Goal: Information Seeking & Learning: Learn about a topic

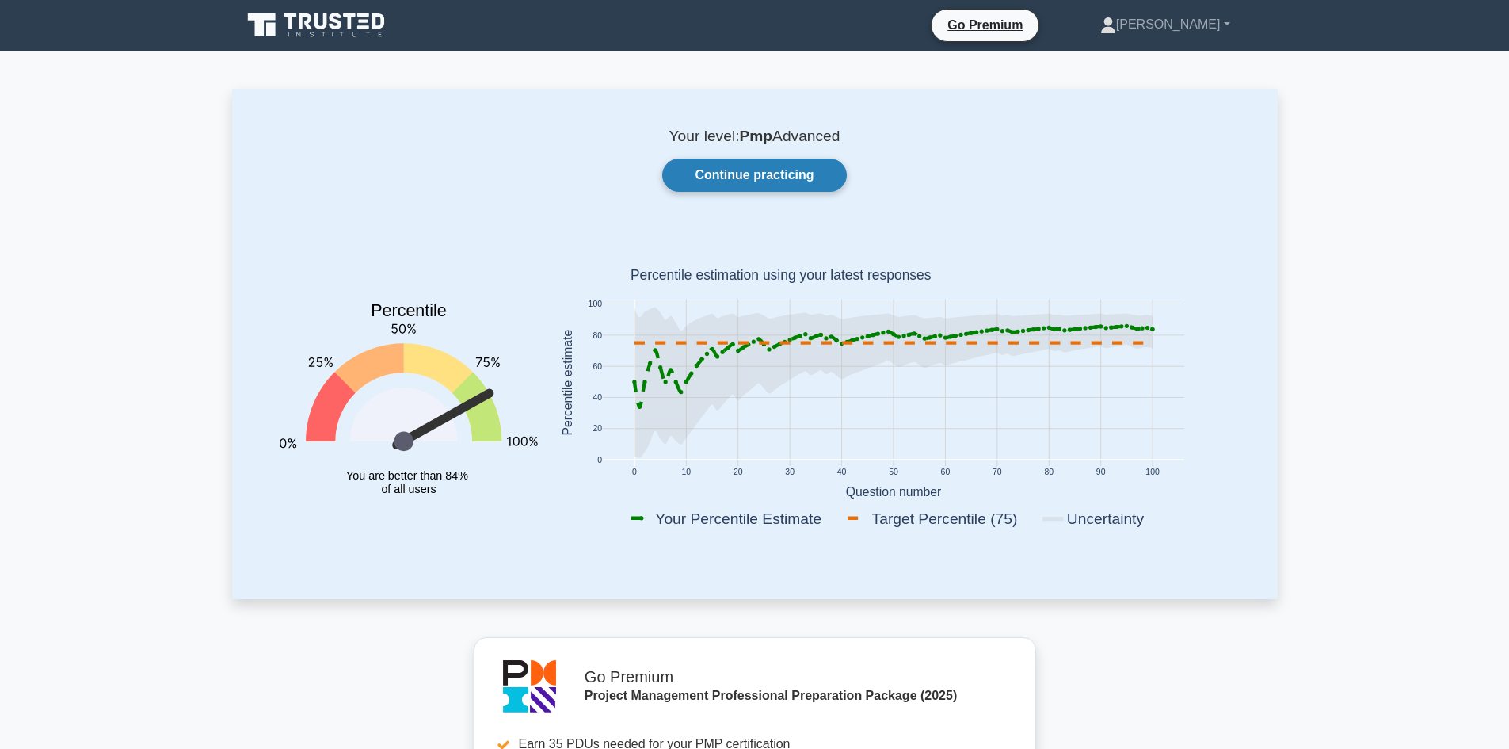
click at [744, 166] on link "Continue practicing" at bounding box center [754, 174] width 184 height 33
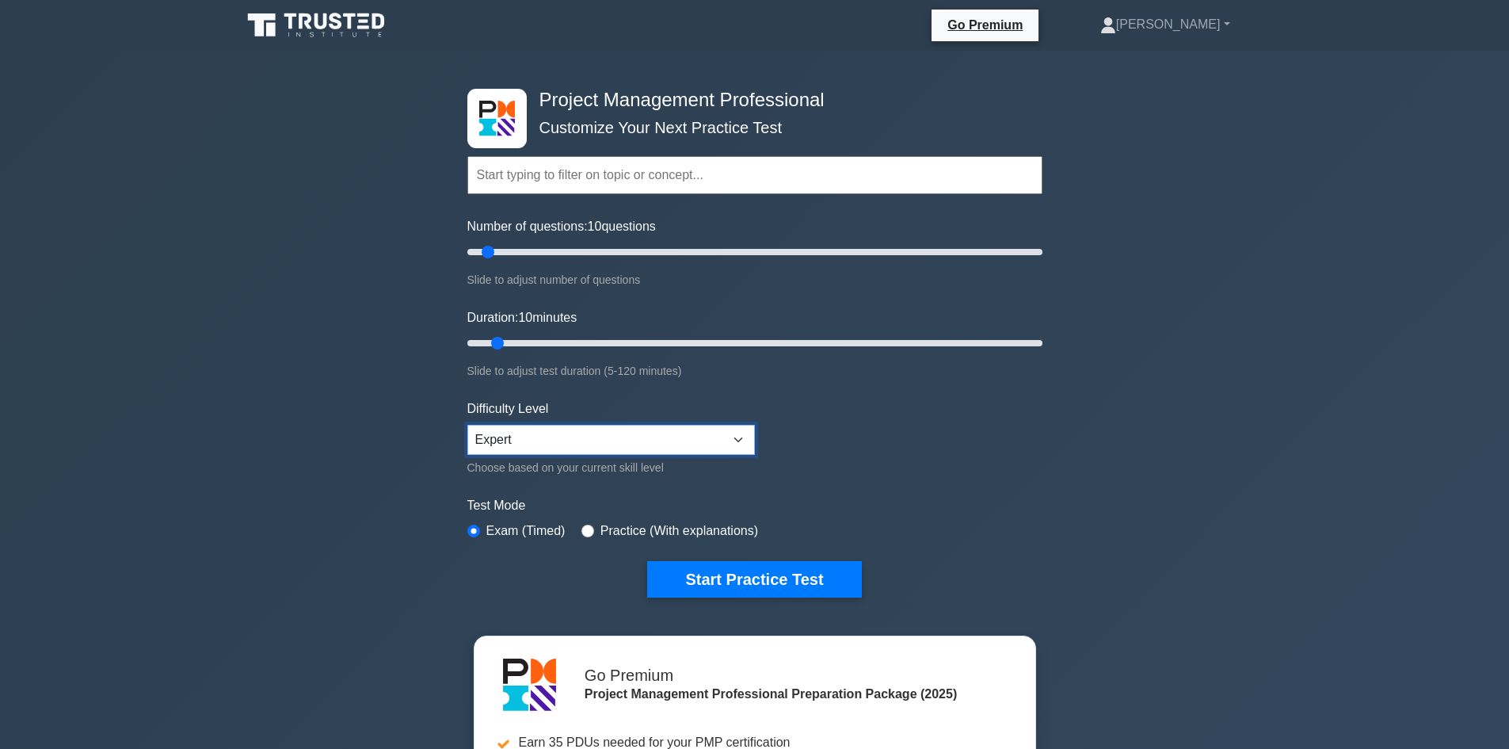
click at [597, 428] on select "Beginner Intermediate Expert" at bounding box center [611, 440] width 288 height 30
select select "intermediate"
click at [467, 425] on select "Beginner Intermediate Expert" at bounding box center [611, 440] width 288 height 30
click at [746, 570] on button "Start Practice Test" at bounding box center [754, 579] width 214 height 36
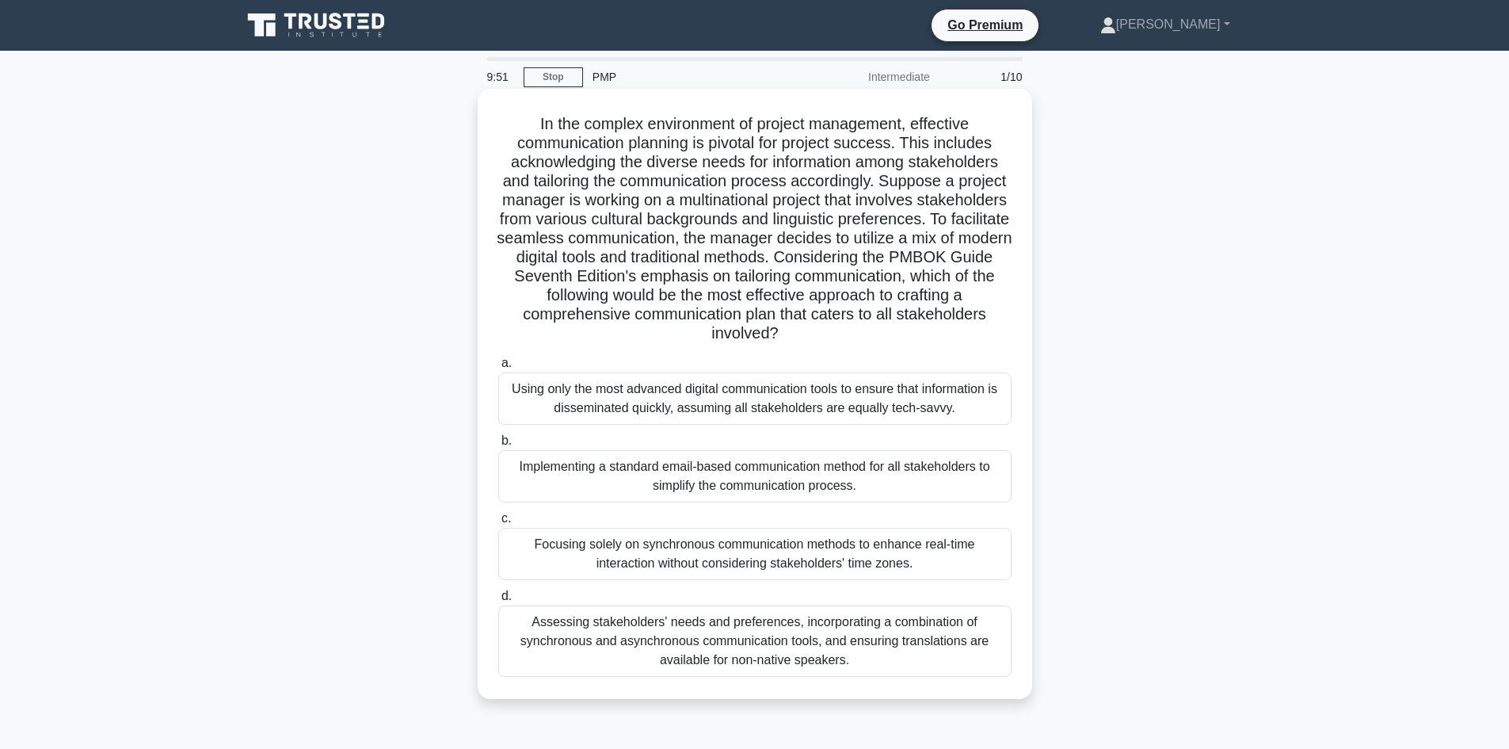
click at [618, 239] on h5 "In the complex environment of project management, effective communication plann…" at bounding box center [755, 229] width 517 height 230
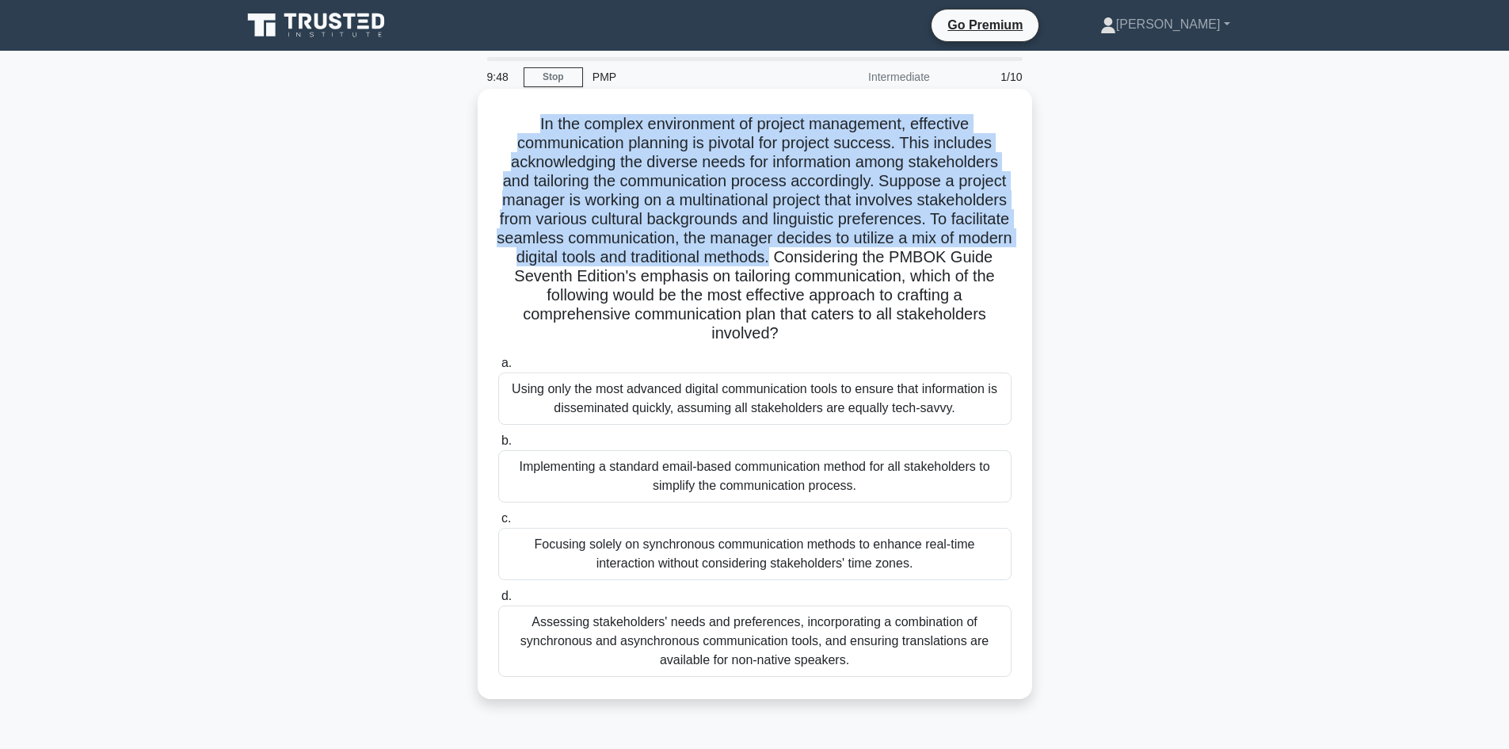
drag, startPoint x: 1015, startPoint y: 257, endPoint x: 513, endPoint y: 125, distance: 519.4
click at [513, 125] on div "In the complex environment of project management, effective communication plann…" at bounding box center [755, 393] width 542 height 597
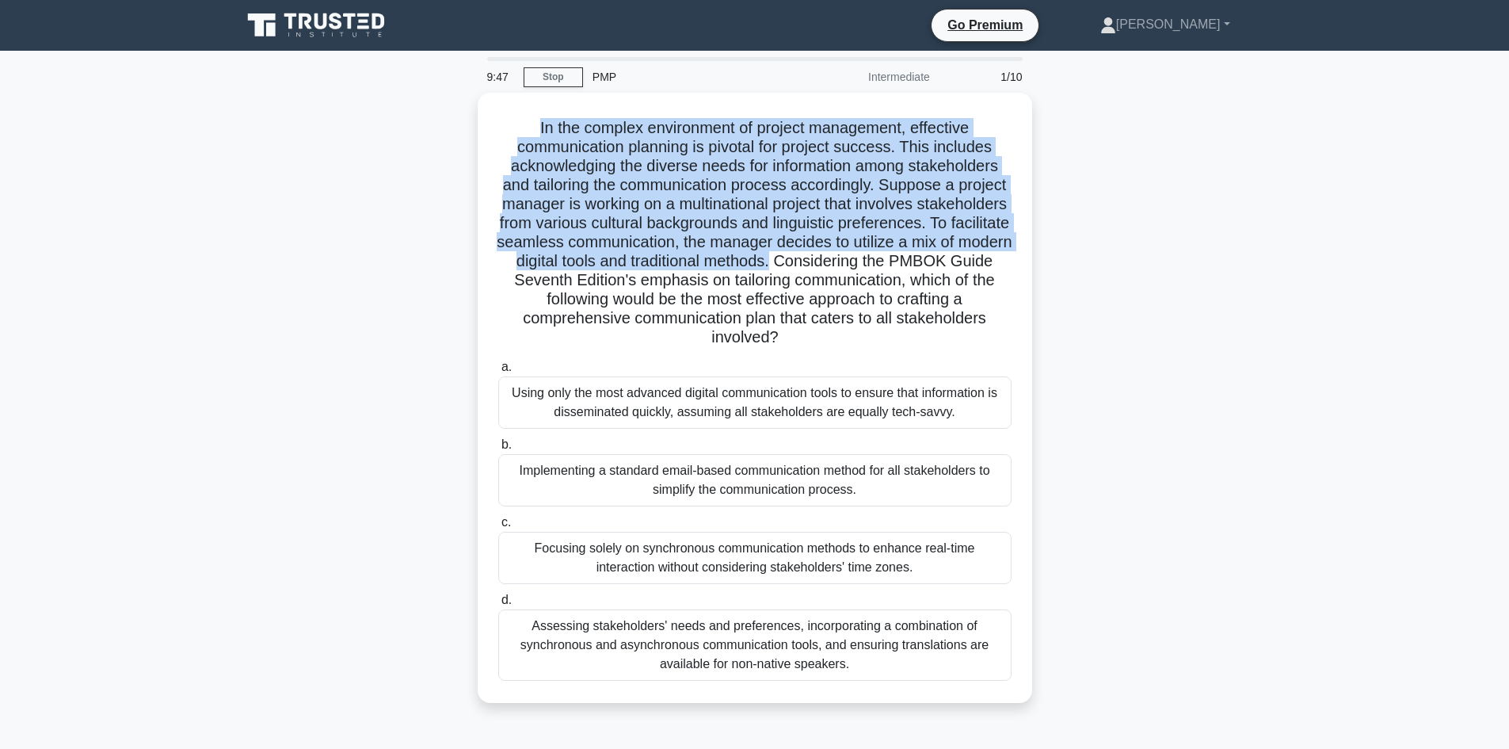
copy h5 "In the complex environment of project management, effective communication plann…"
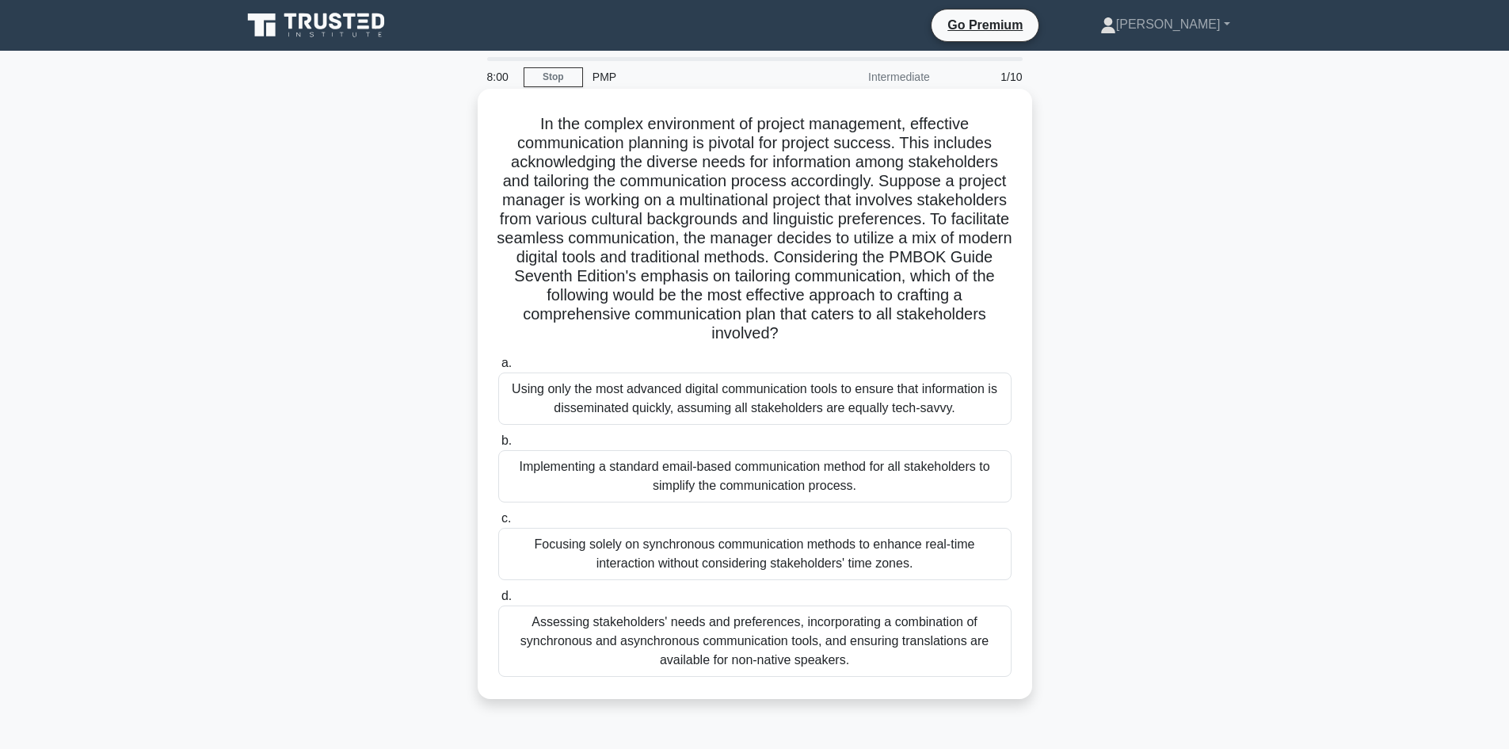
click at [719, 650] on div "Assessing stakeholders' needs and preferences, incorporating a combination of s…" at bounding box center [754, 640] width 513 height 71
click at [498, 601] on input "d. Assessing stakeholders' needs and preferences, incorporating a combination o…" at bounding box center [498, 596] width 0 height 10
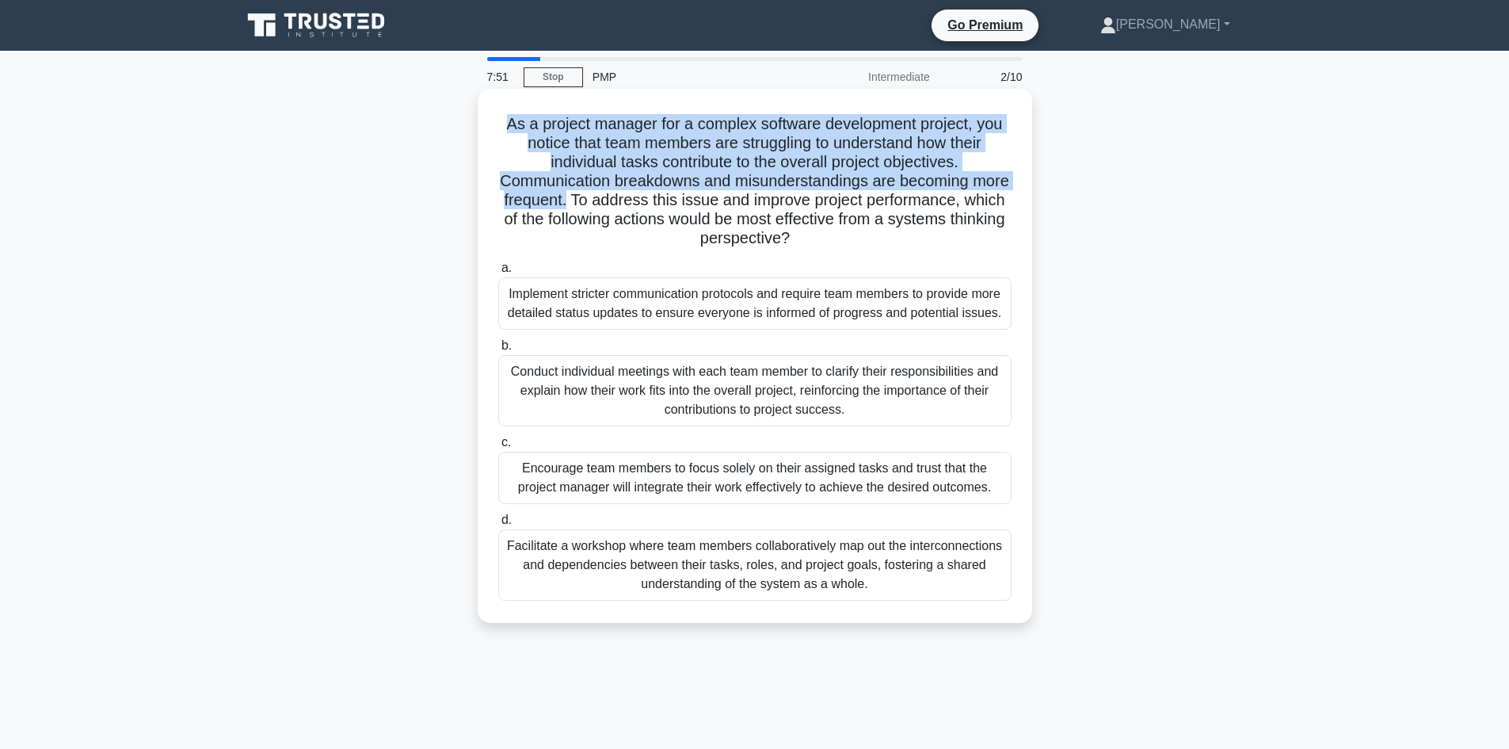
drag, startPoint x: 609, startPoint y: 200, endPoint x: 490, endPoint y: 110, distance: 148.8
click at [490, 110] on div "As a project manager for a complex software development project, you notice tha…" at bounding box center [755, 355] width 542 height 521
copy h5 "As a project manager for a complex software development project, you notice tha…"
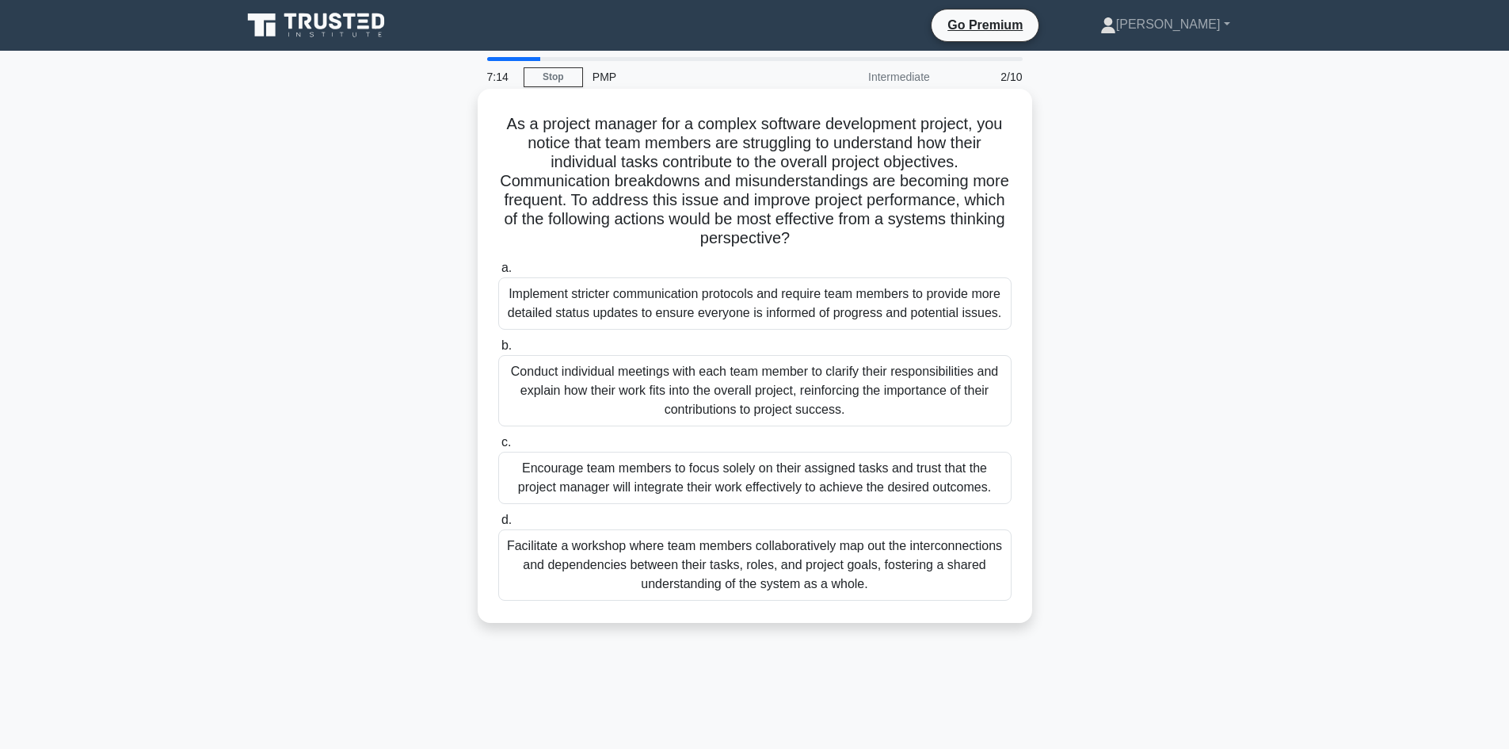
click at [774, 574] on div "Facilitate a workshop where team members collaboratively map out the interconne…" at bounding box center [754, 564] width 513 height 71
click at [498, 525] on input "d. Facilitate a workshop where team members collaboratively map out the interco…" at bounding box center [498, 520] width 0 height 10
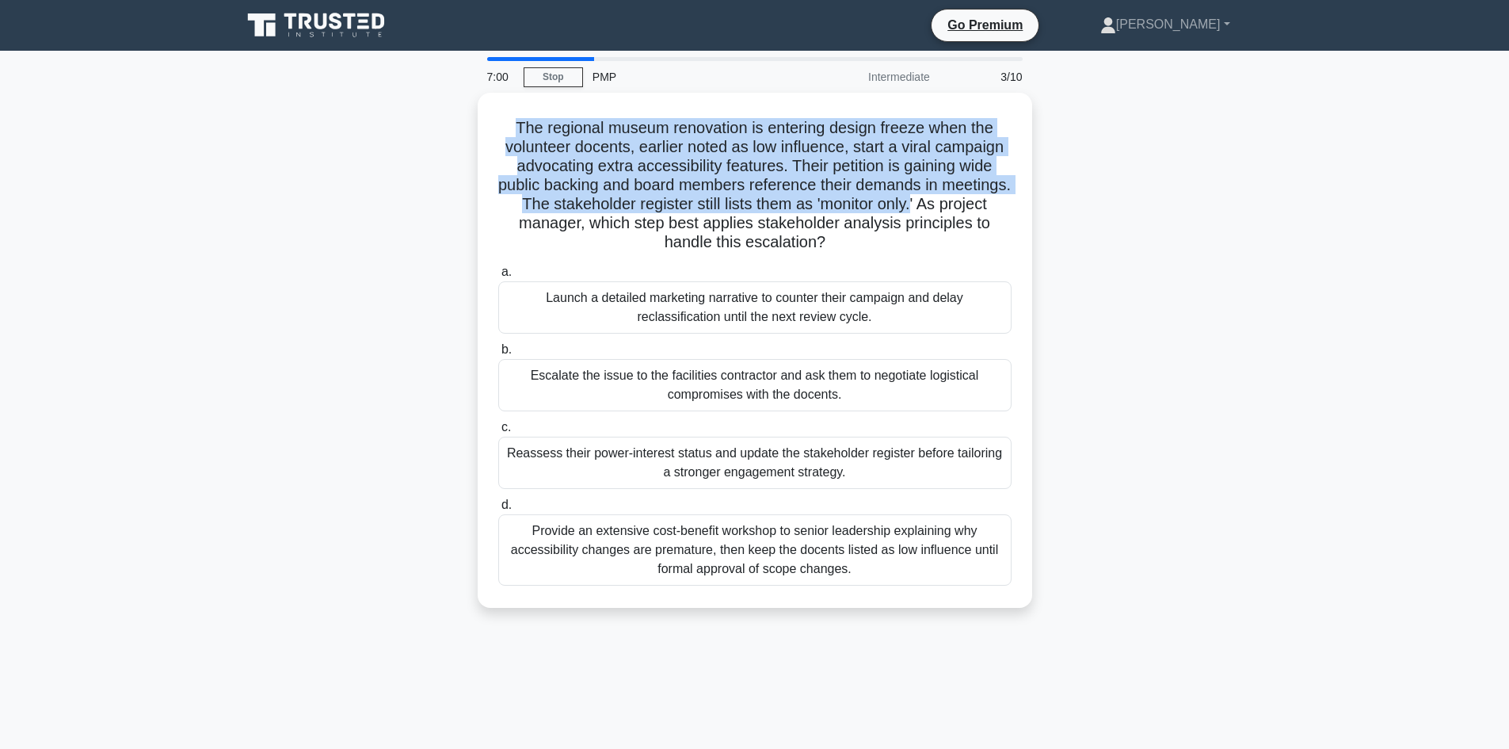
drag, startPoint x: 980, startPoint y: 203, endPoint x: 472, endPoint y: 132, distance: 512.7
click at [472, 132] on div "The regional museum renovation is entering design freeze when the volunteer doc…" at bounding box center [755, 360] width 1046 height 534
copy h5 "The regional museum renovation is entering design freeze when the volunteer doc…"
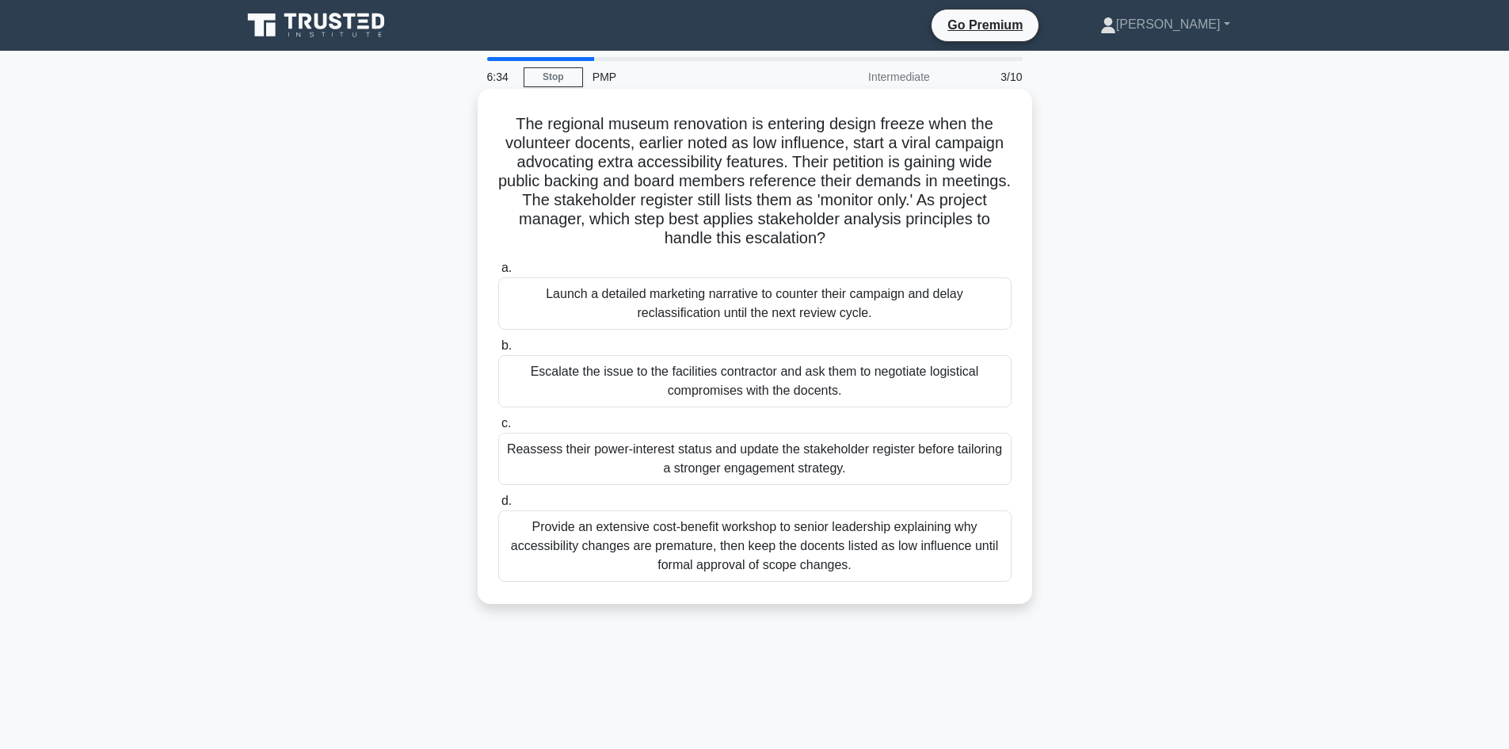
click at [642, 455] on div "Reassess their power-interest status and update the stakeholder register before…" at bounding box center [754, 459] width 513 height 52
click at [498, 429] on input "c. Reassess their power-interest status and update the stakeholder register bef…" at bounding box center [498, 423] width 0 height 10
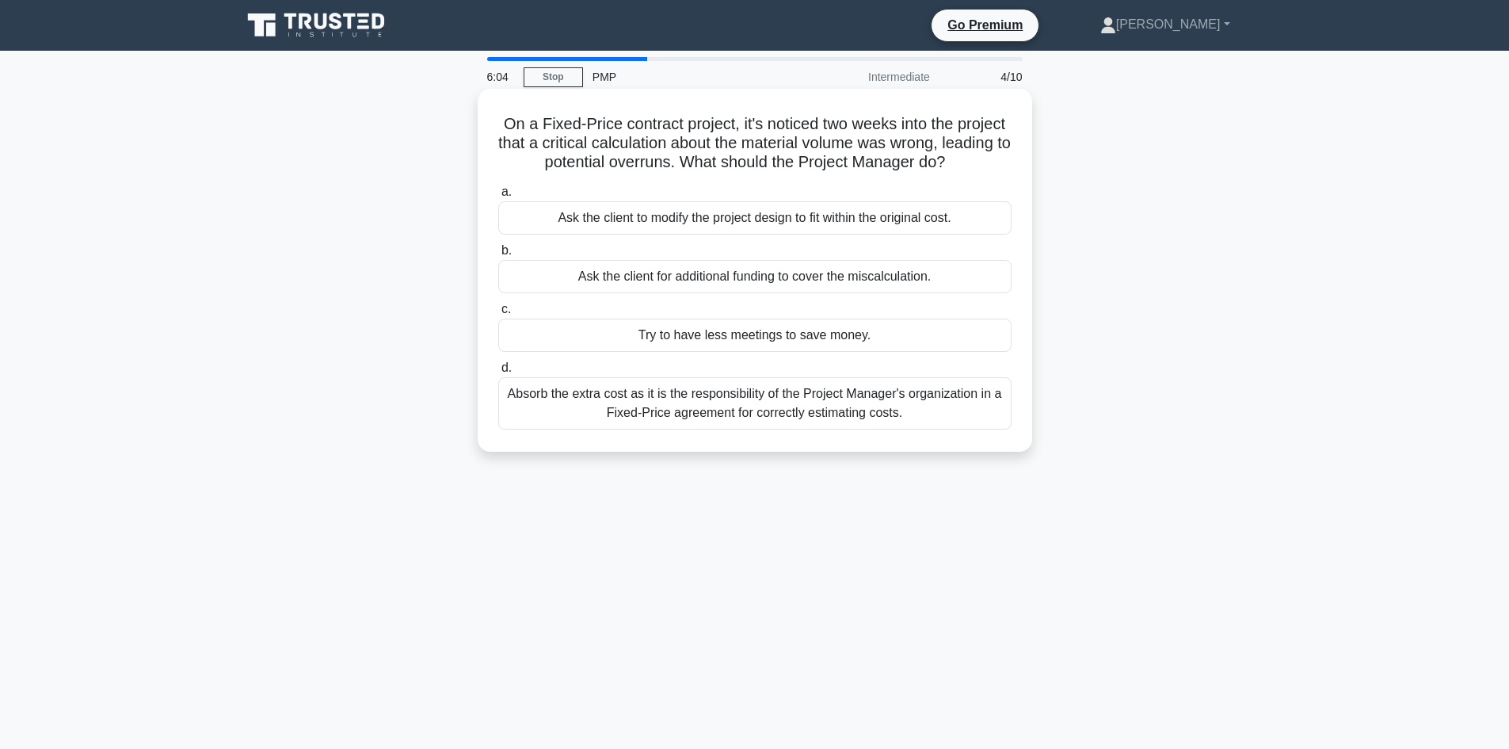
click at [602, 405] on div "Absorb the extra cost as it is the responsibility of the Project Manager's orga…" at bounding box center [754, 403] width 513 height 52
click at [498, 373] on input "d. Absorb the extra cost as it is the responsibility of the Project Manager's o…" at bounding box center [498, 368] width 0 height 10
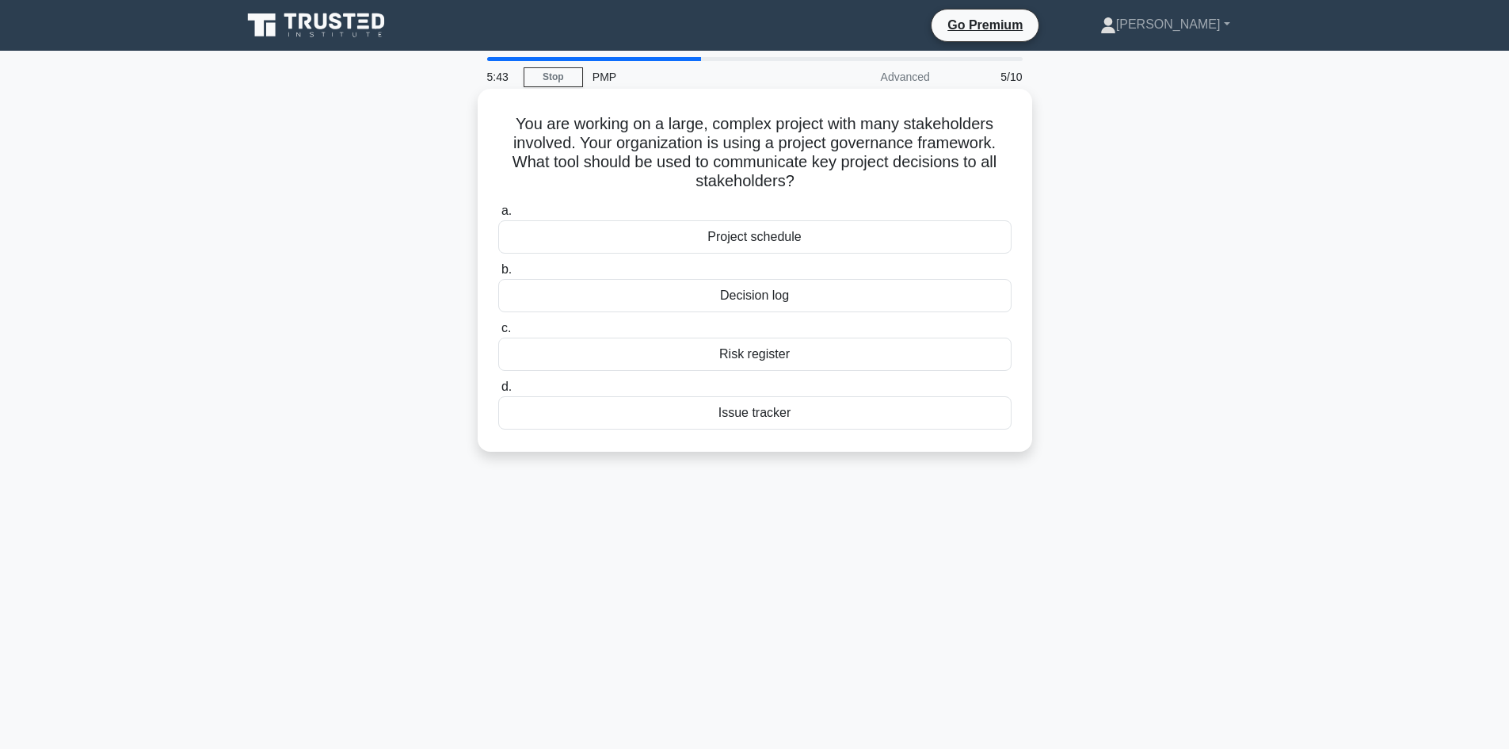
click at [754, 299] on div "Decision log" at bounding box center [754, 295] width 513 height 33
click at [498, 275] on input "b. Decision log" at bounding box center [498, 270] width 0 height 10
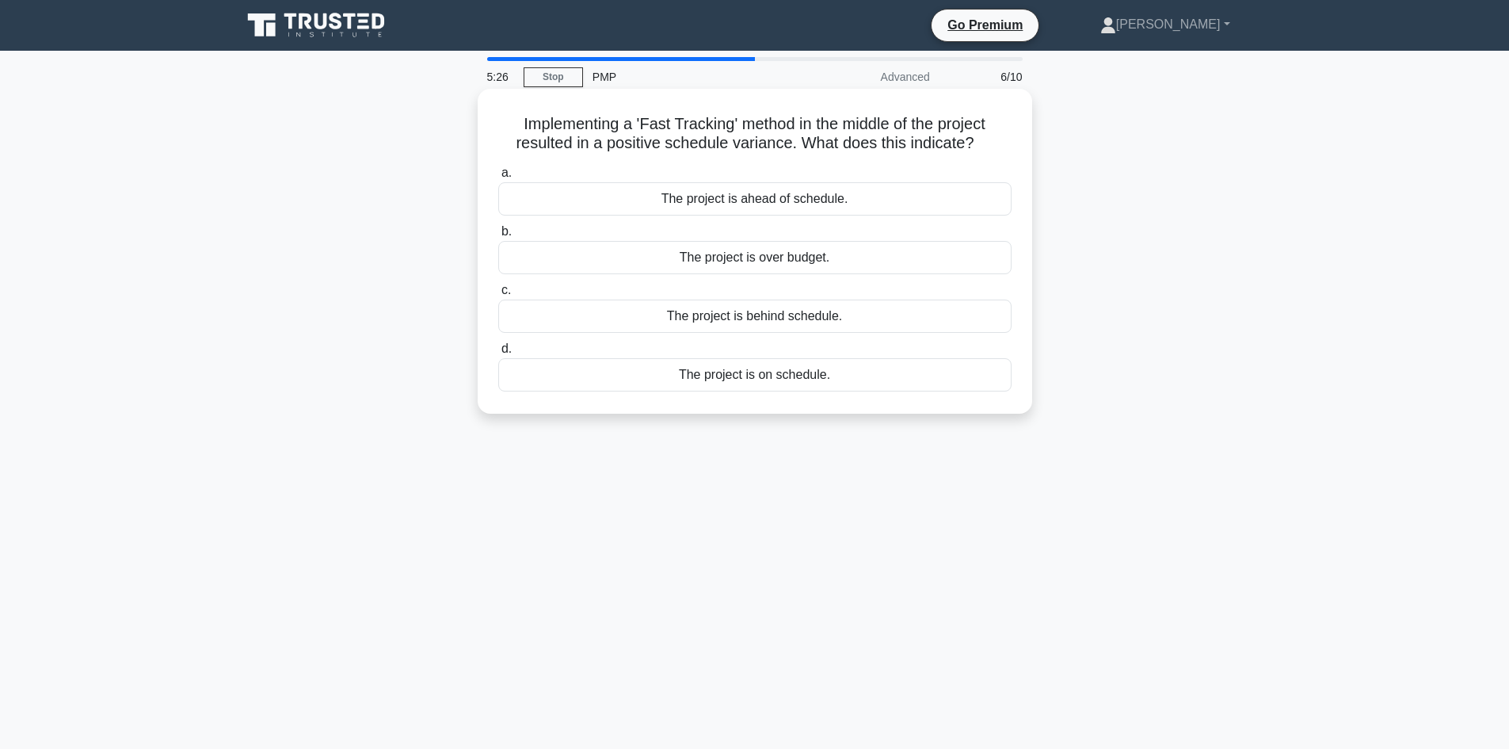
click at [726, 195] on div "The project is ahead of schedule." at bounding box center [754, 198] width 513 height 33
click at [498, 178] on input "a. The project is ahead of schedule." at bounding box center [498, 173] width 0 height 10
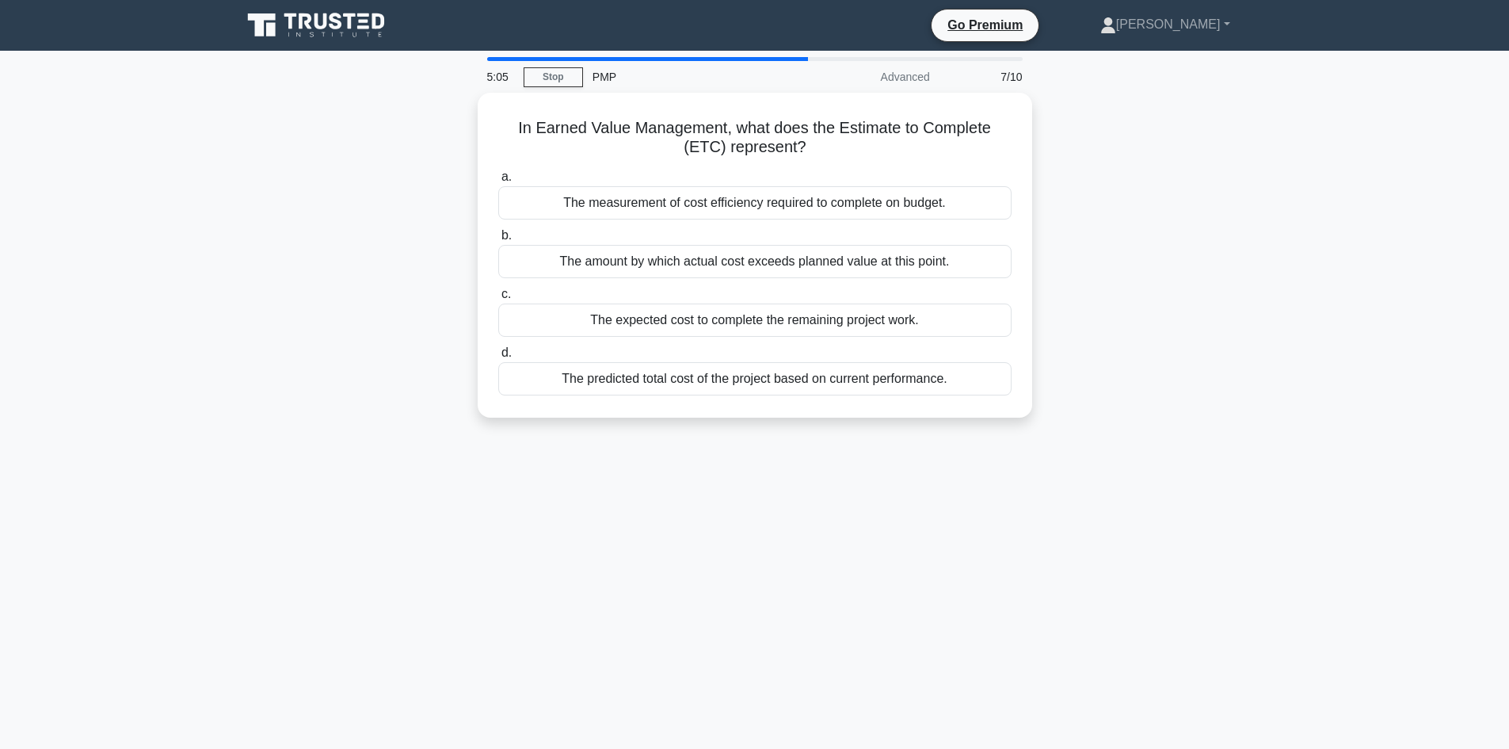
drag, startPoint x: 627, startPoint y: 379, endPoint x: 450, endPoint y: 307, distance: 191.5
click at [442, 309] on div "In Earned Value Management, what does the Estimate to Complete (ETC) represent?…" at bounding box center [755, 265] width 1046 height 344
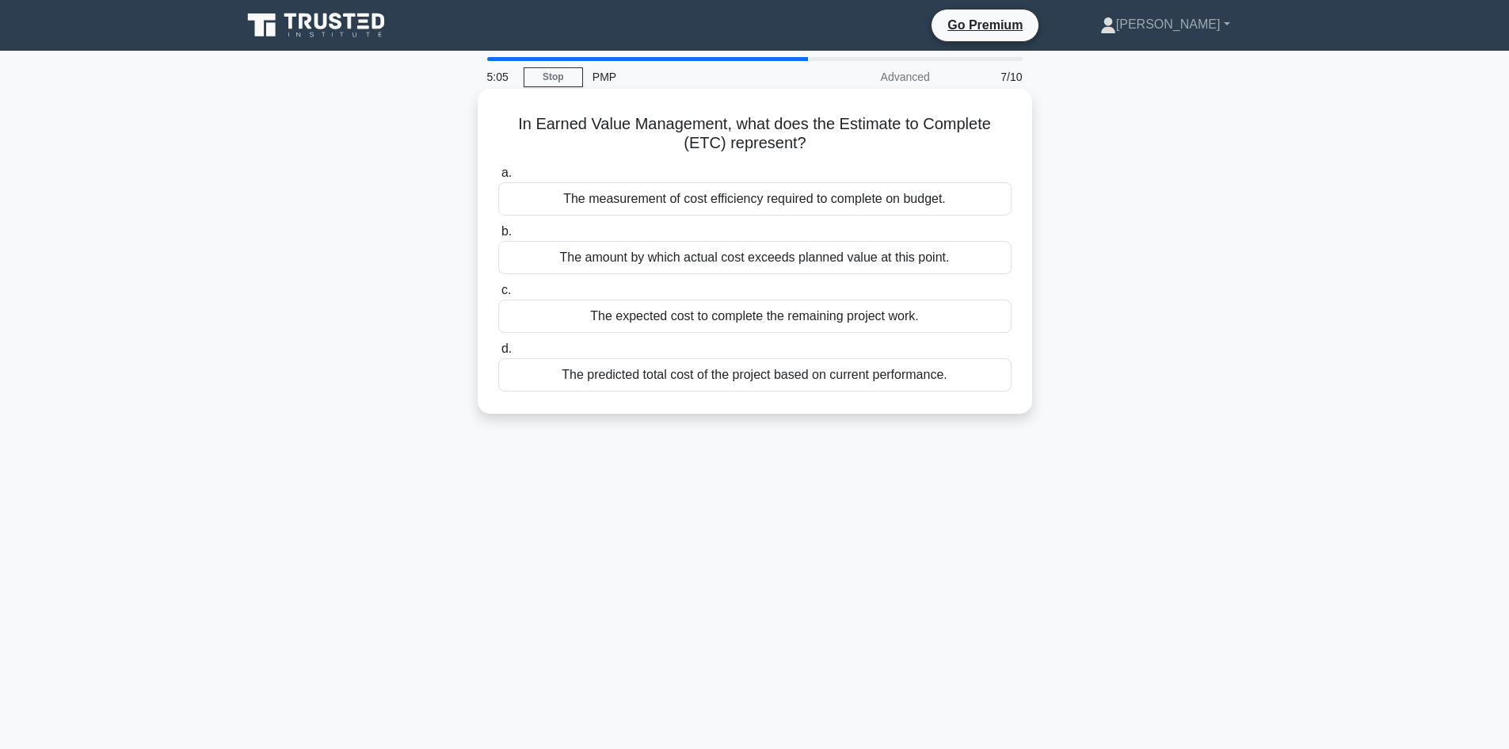
click at [547, 307] on div "The expected cost to complete the remaining project work." at bounding box center [754, 315] width 513 height 33
click at [498, 296] on input "c. The expected cost to complete the remaining project work." at bounding box center [498, 290] width 0 height 10
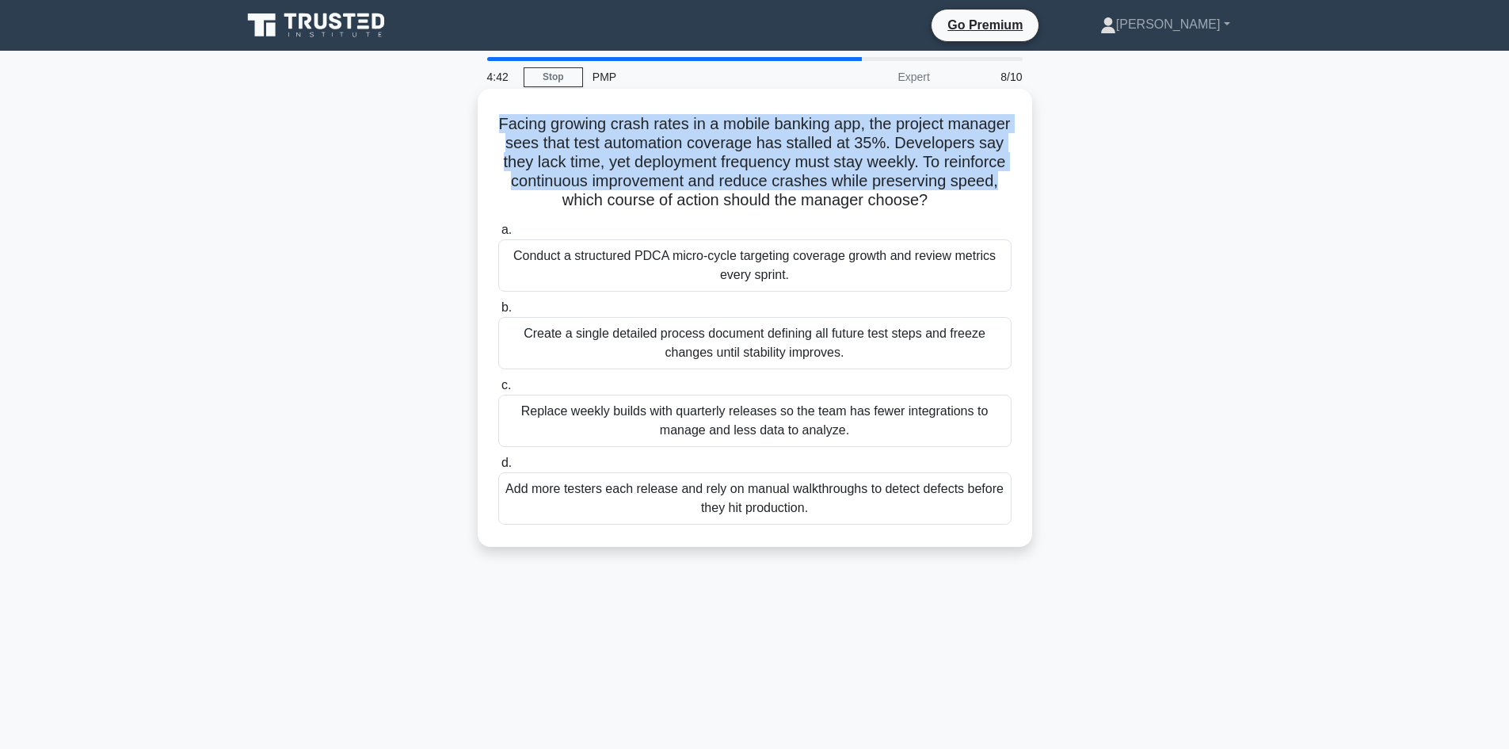
drag, startPoint x: 628, startPoint y: 204, endPoint x: 501, endPoint y: 116, distance: 154.3
click at [501, 116] on h5 "Facing growing crash rates in a mobile banking app, the project manager sees th…" at bounding box center [755, 162] width 517 height 97
copy h5 "Facing growing crash rates in a mobile banking app, the project manager sees th…"
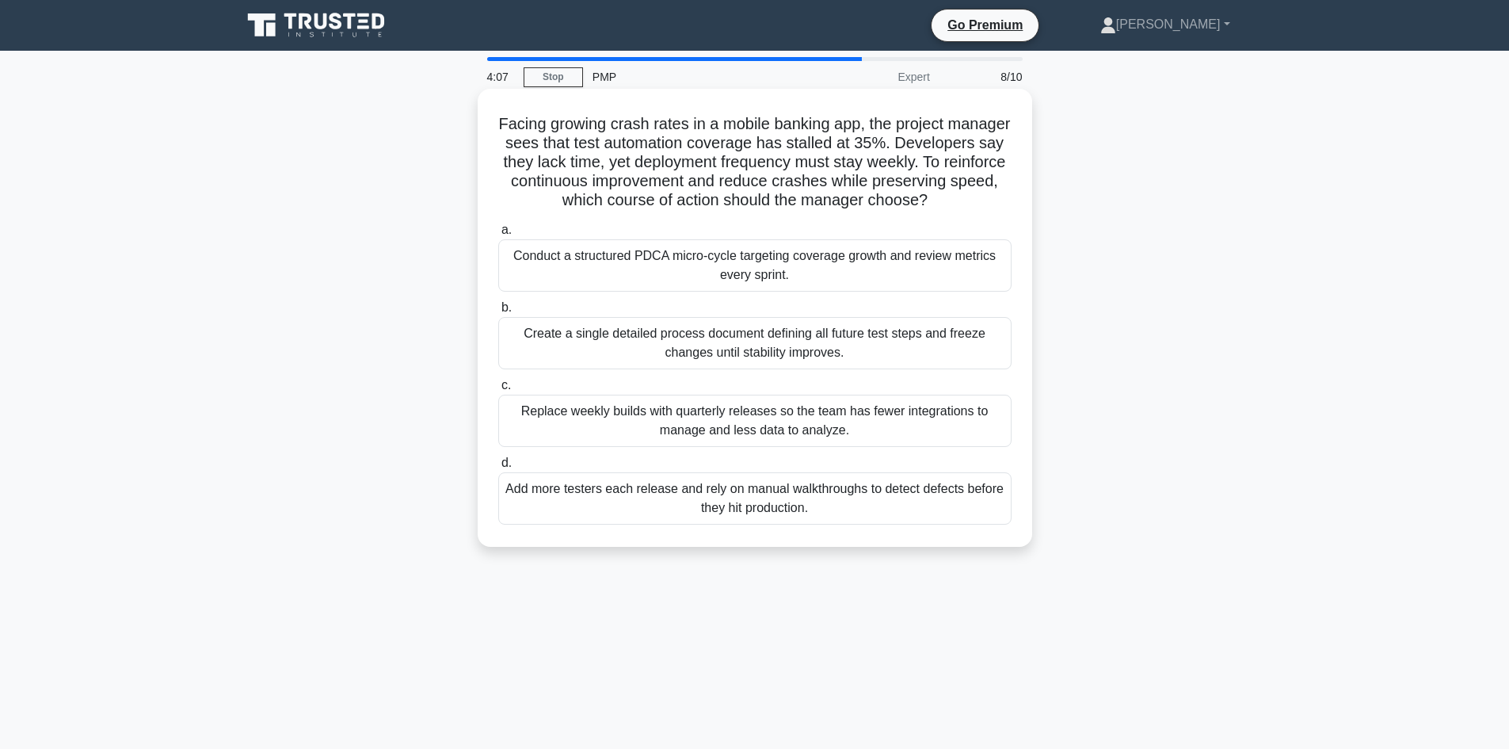
click at [799, 447] on div "Replace weekly builds with quarterly releases so the team has fewer integration…" at bounding box center [754, 421] width 513 height 52
click at [498, 391] on input "c. Replace weekly builds with quarterly releases so the team has fewer integrat…" at bounding box center [498, 385] width 0 height 10
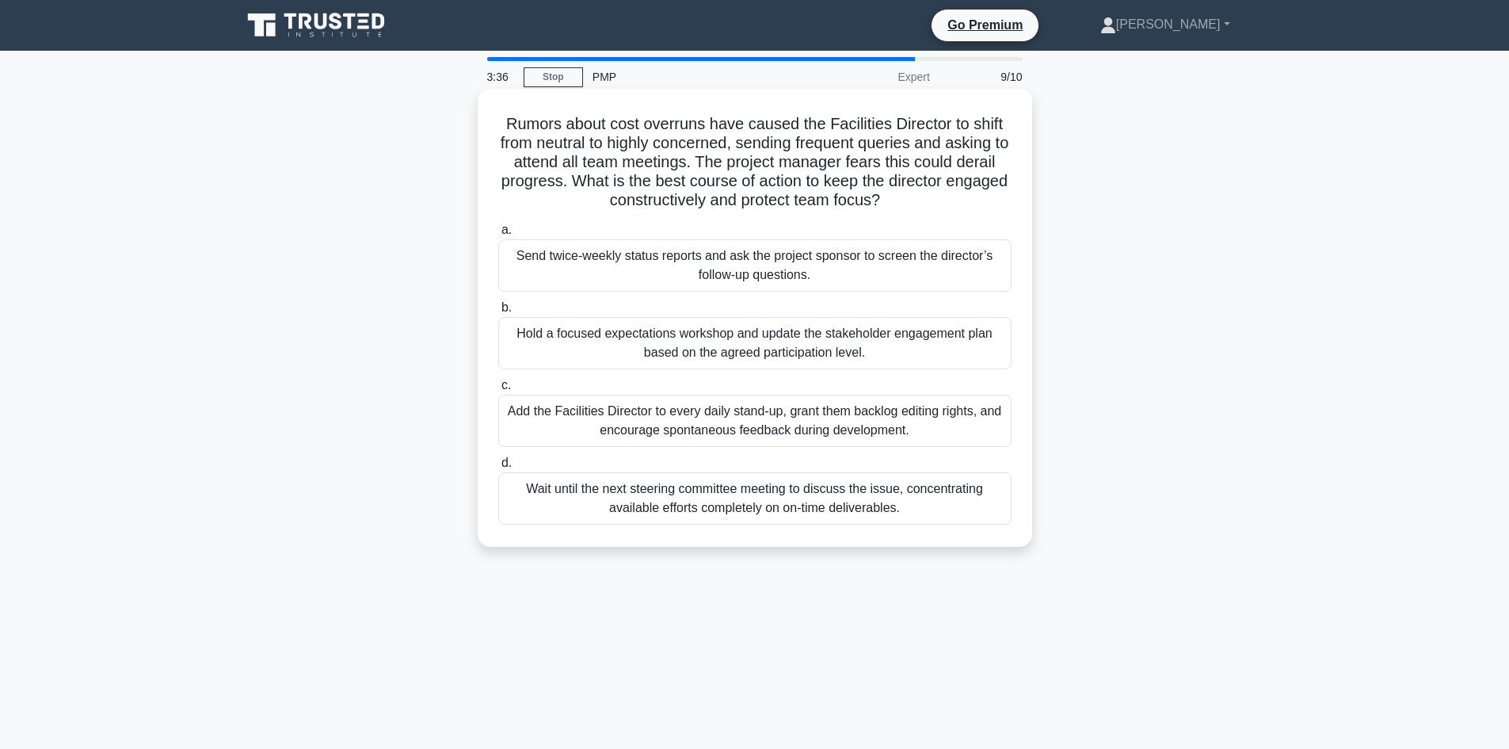
click at [688, 353] on div "Hold a focused expectations workshop and update the stakeholder engagement plan…" at bounding box center [754, 343] width 513 height 52
click at [498, 313] on input "b. Hold a focused expectations workshop and update the stakeholder engagement p…" at bounding box center [498, 308] width 0 height 10
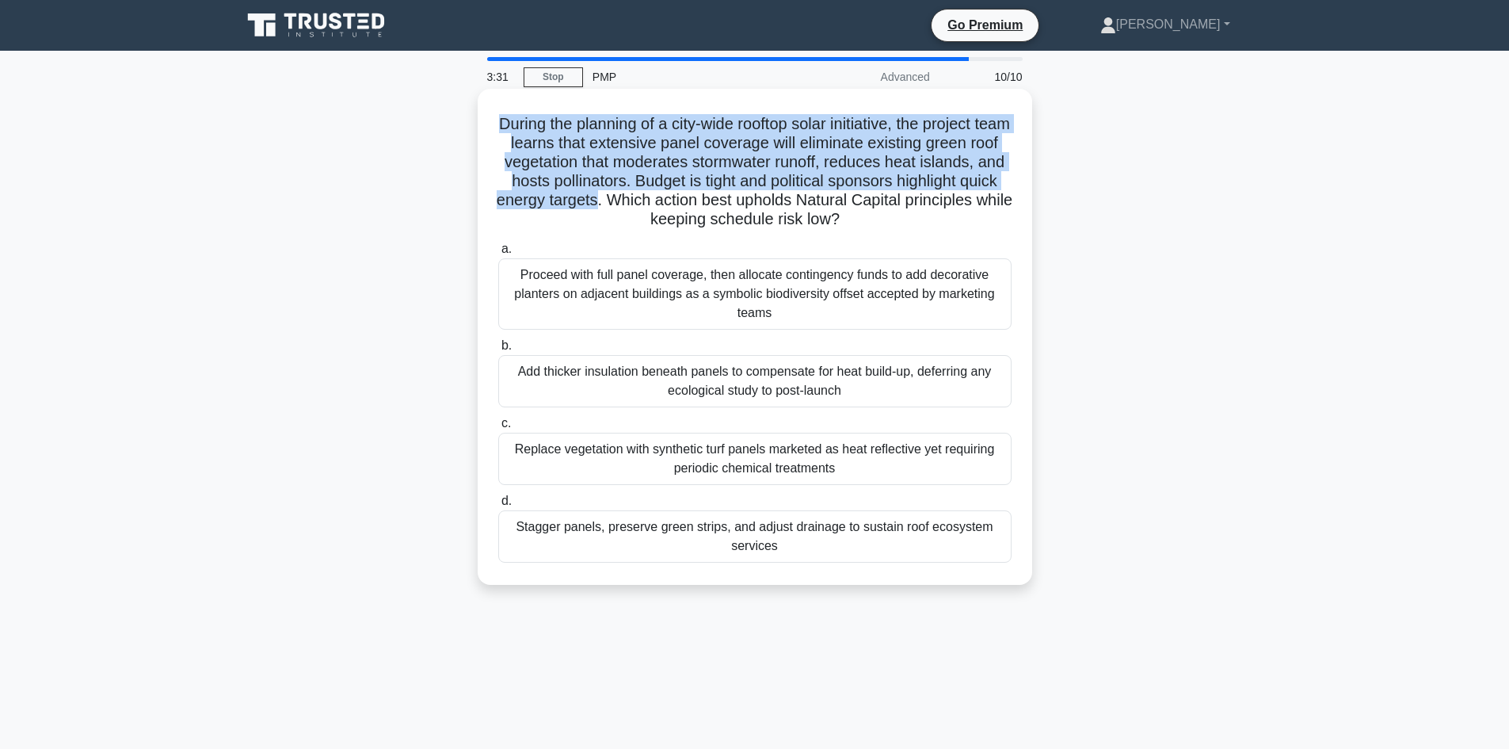
drag, startPoint x: 673, startPoint y: 202, endPoint x: 481, endPoint y: 116, distance: 211.0
click at [481, 116] on div "During the planning of a city-wide rooftop solar initiative, the project team l…" at bounding box center [755, 337] width 555 height 496
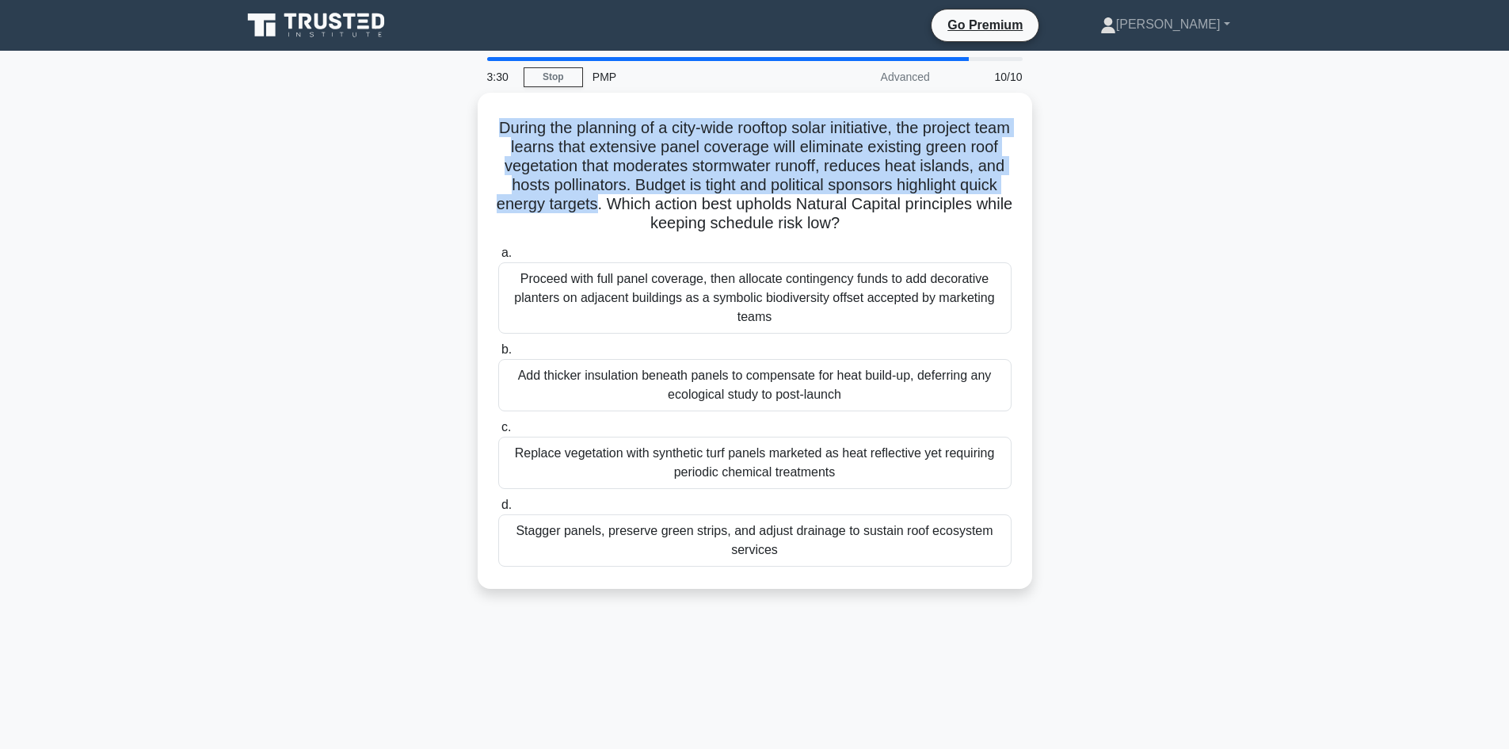
copy h5 "During the planning of a city-wide rooftop solar initiative, the project team l…"
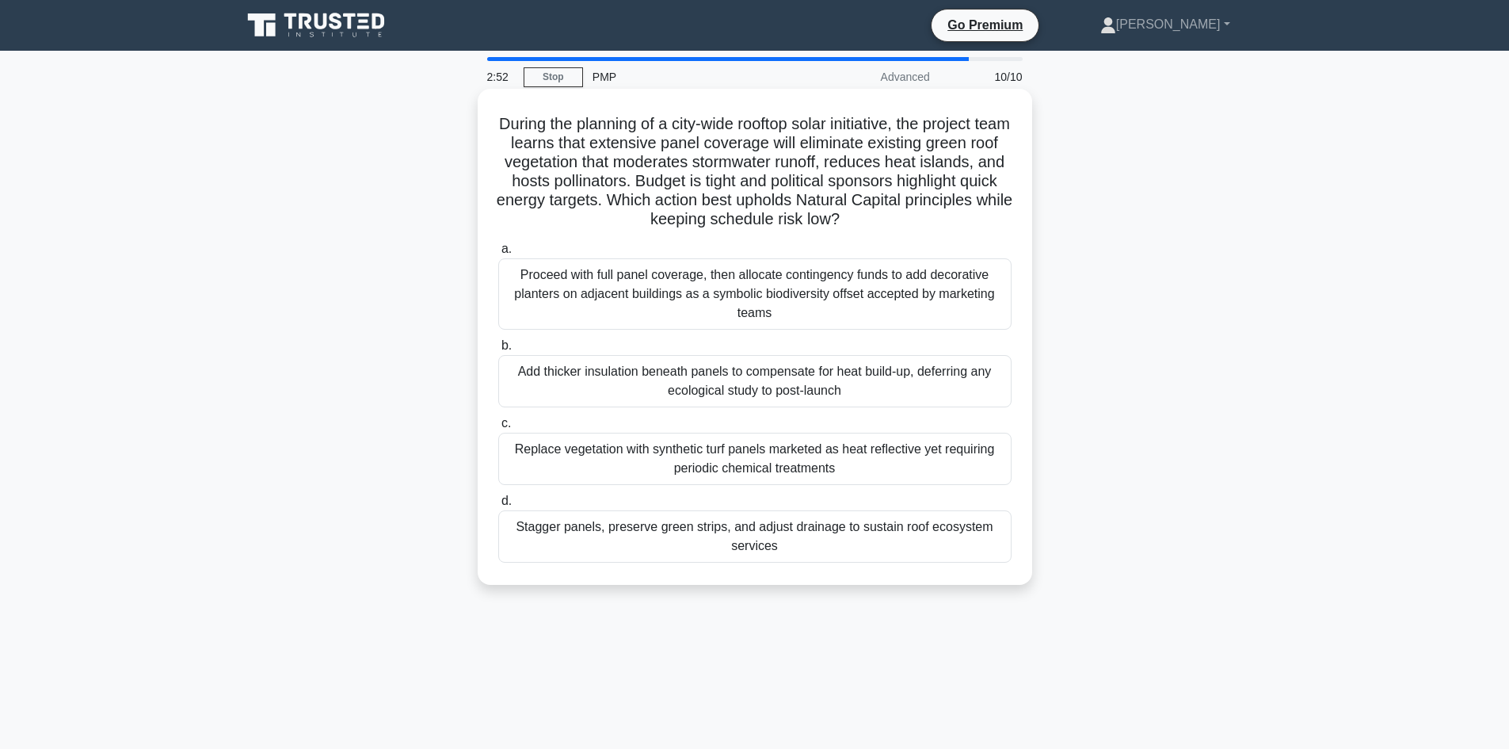
click at [798, 545] on div "Stagger panels, preserve green strips, and adjust drainage to sustain roof ecos…" at bounding box center [754, 536] width 513 height 52
click at [498, 506] on input "d. Stagger panels, preserve green strips, and adjust drainage to sustain roof e…" at bounding box center [498, 501] width 0 height 10
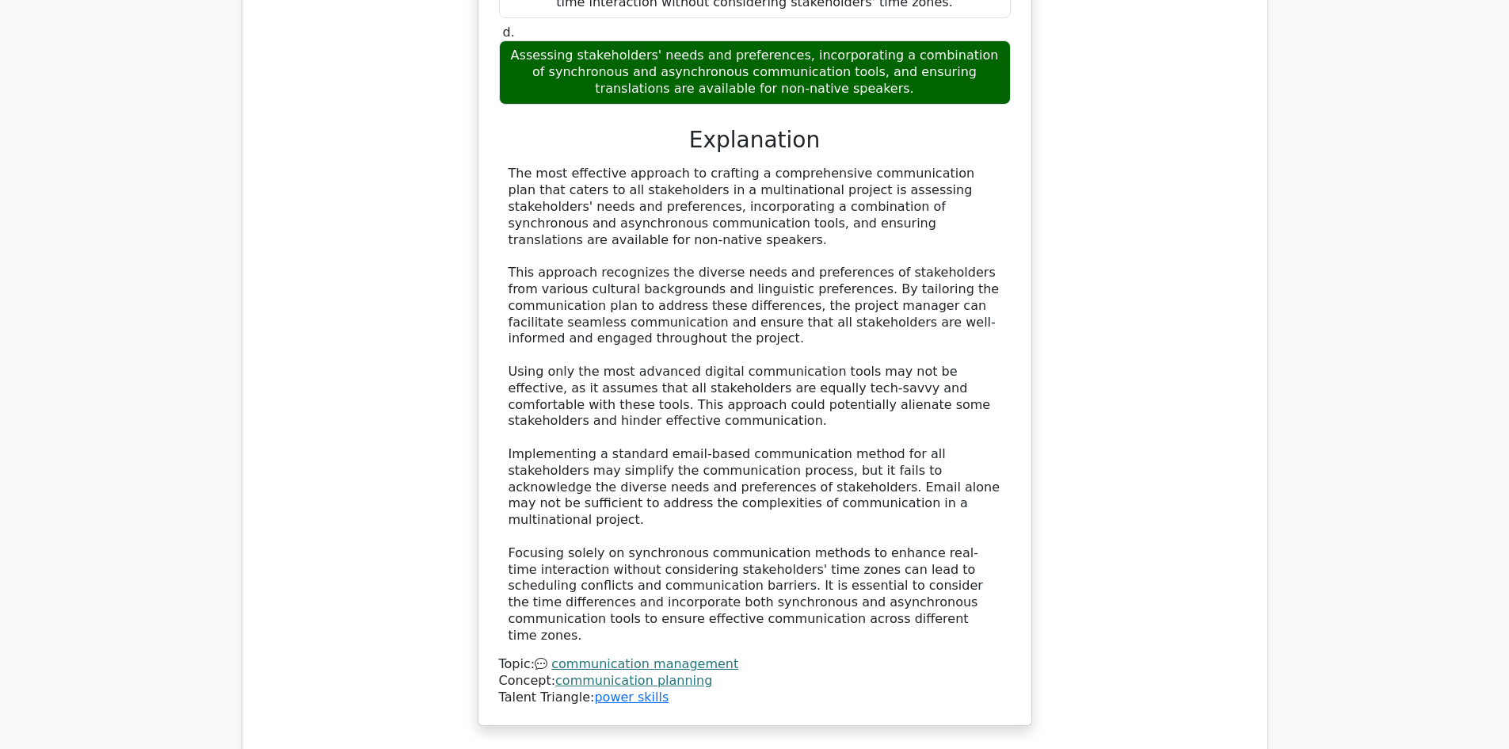
scroll to position [2218, 0]
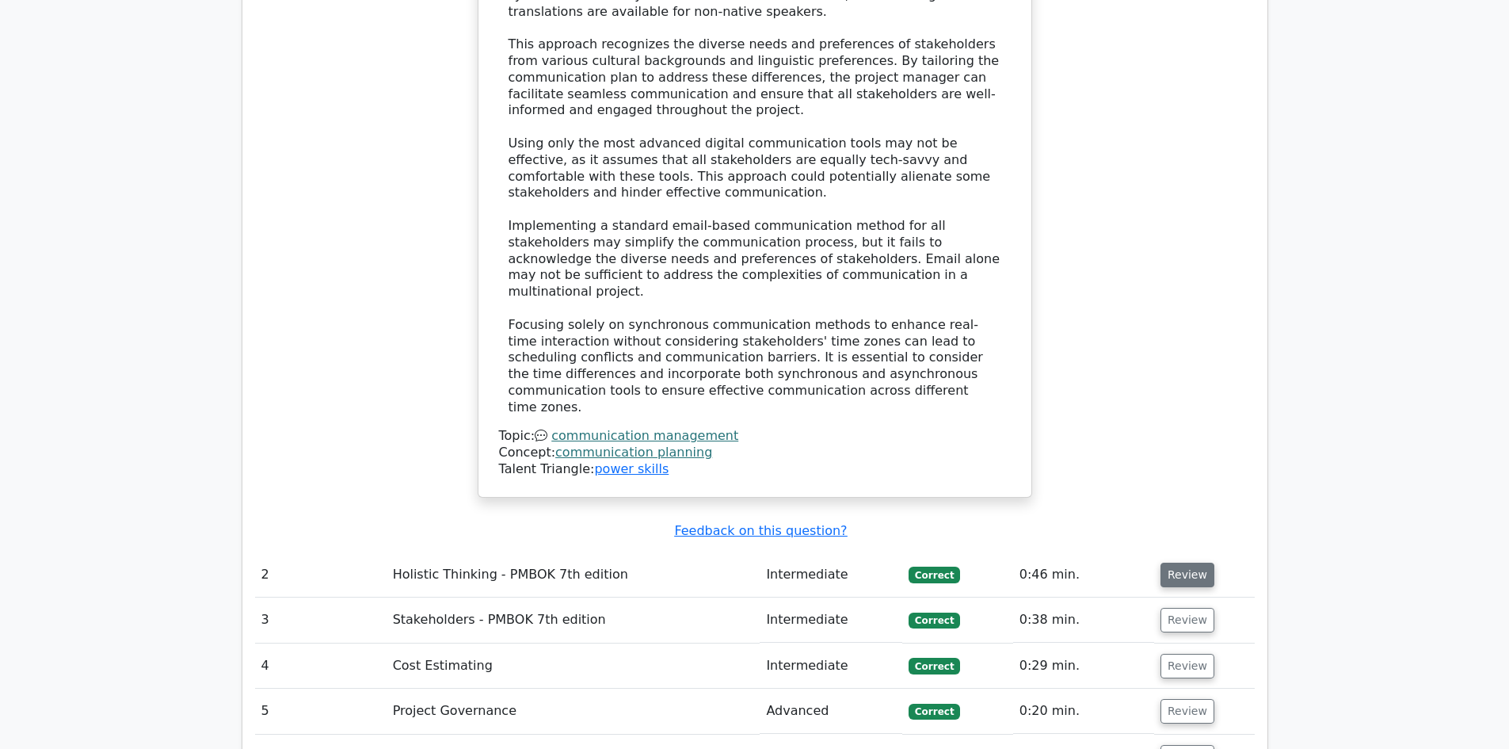
click at [1176, 562] on button "Review" at bounding box center [1188, 574] width 54 height 25
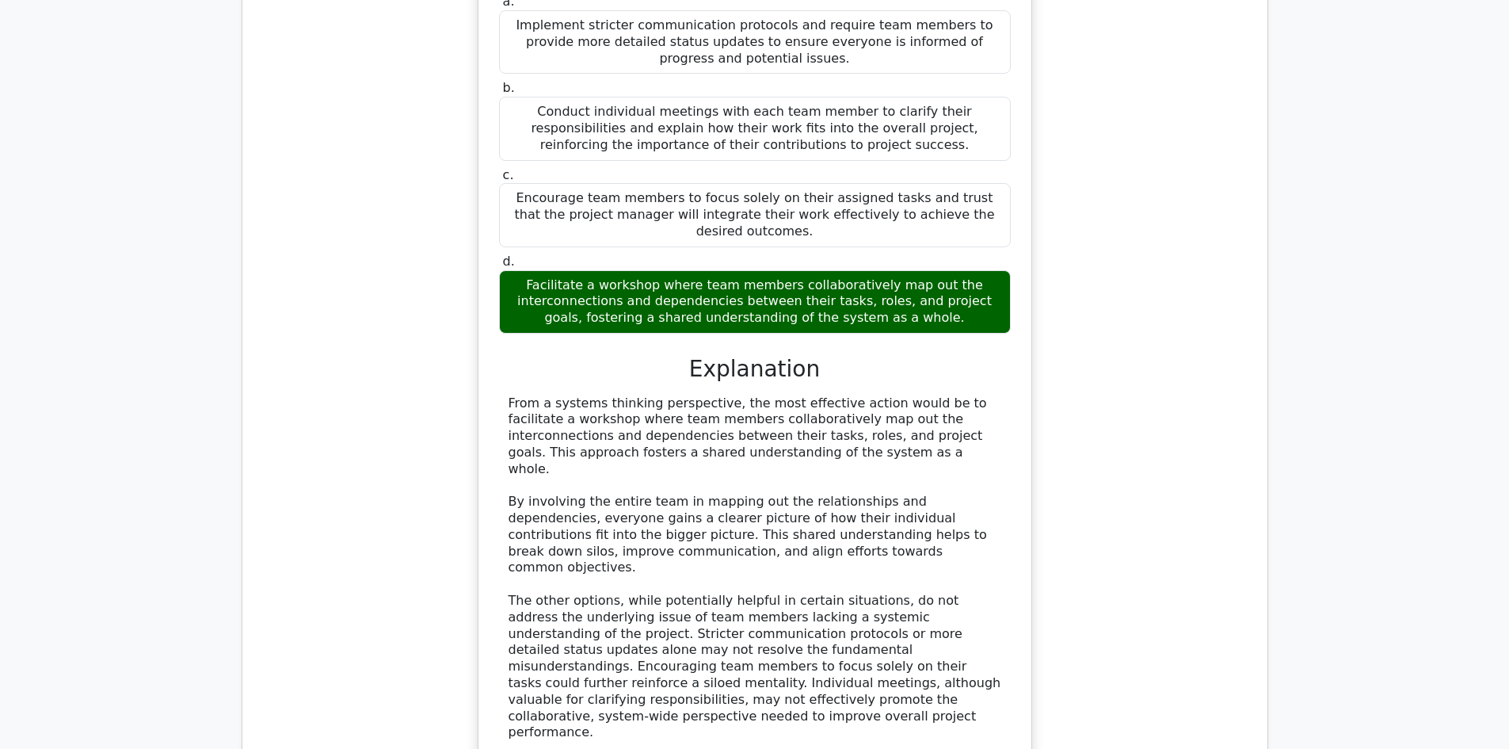
scroll to position [3011, 0]
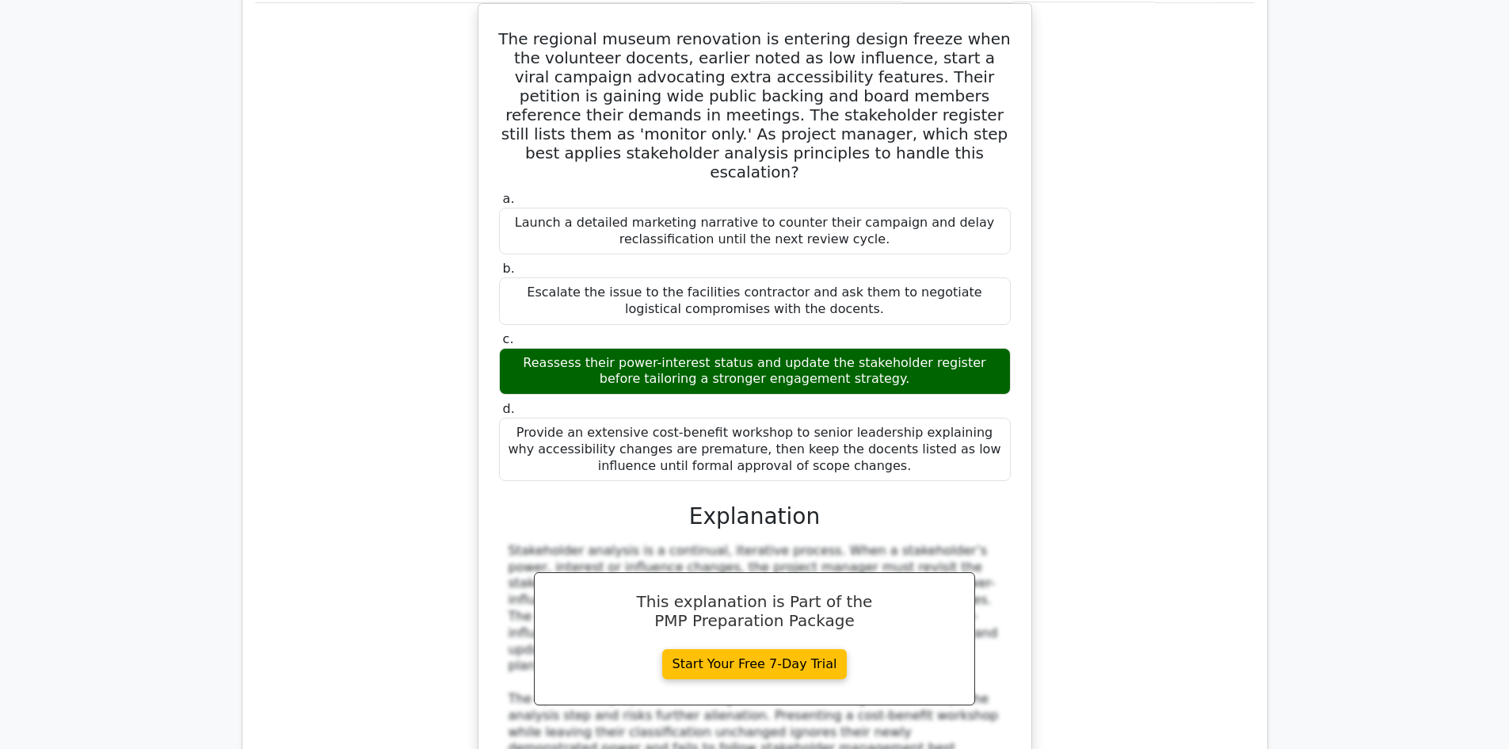
scroll to position [4120, 0]
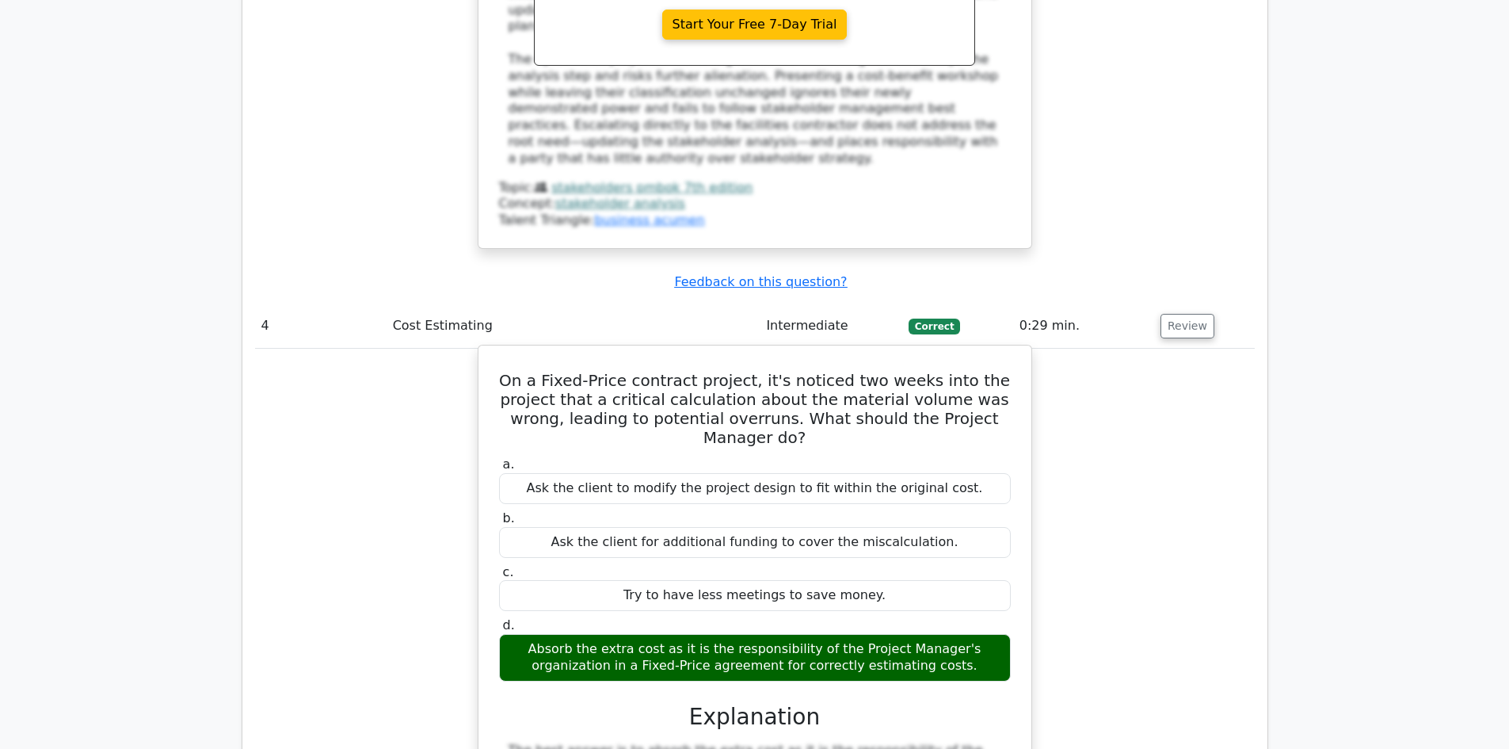
scroll to position [4912, 0]
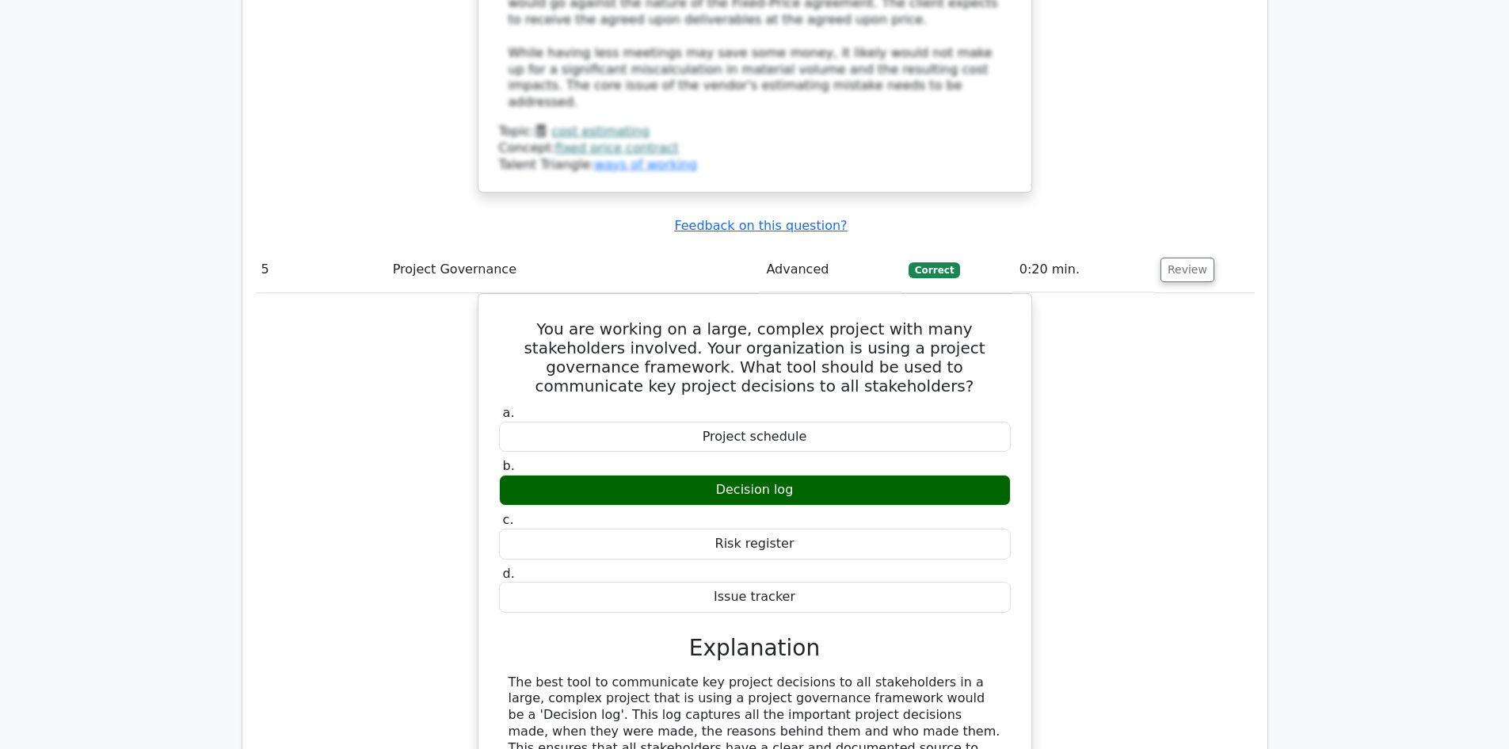
scroll to position [5625, 0]
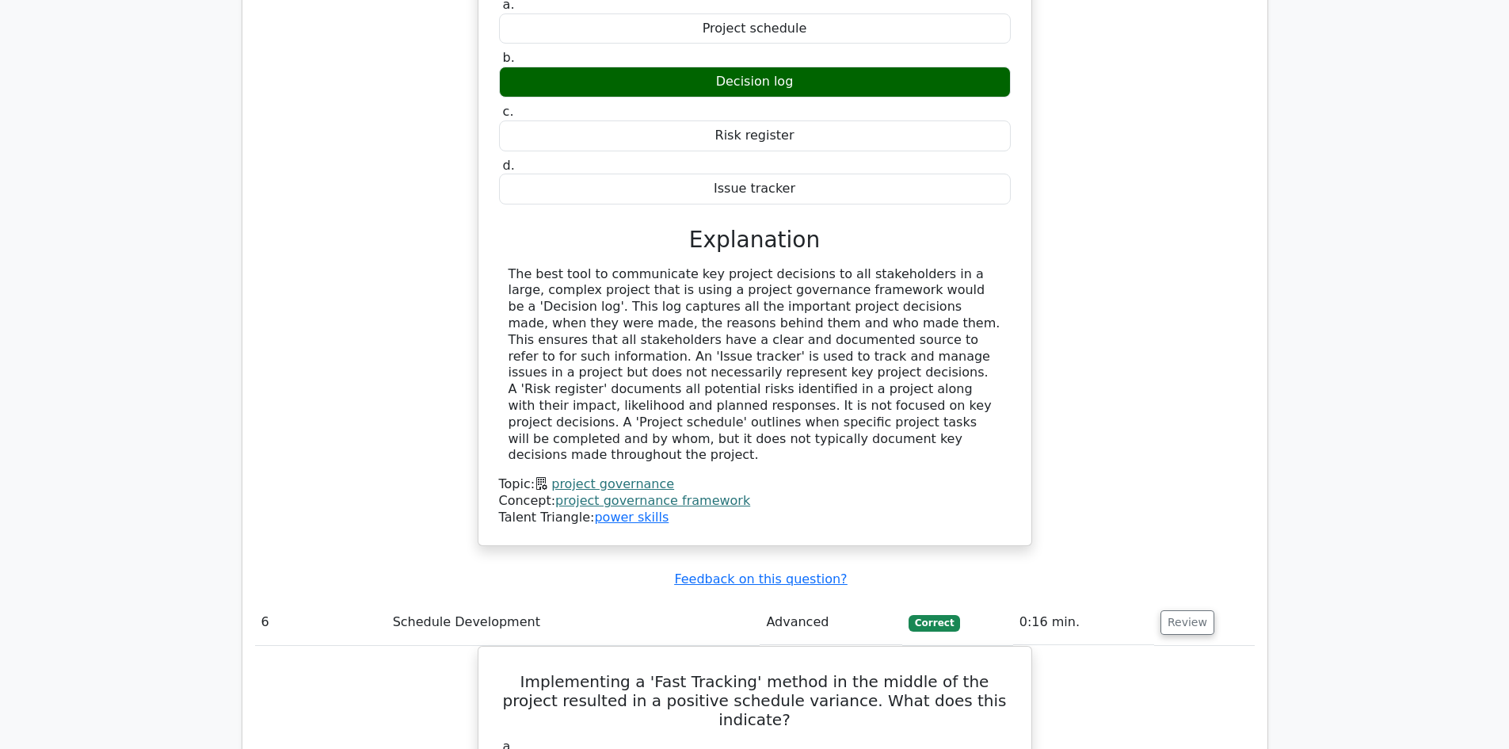
scroll to position [6417, 0]
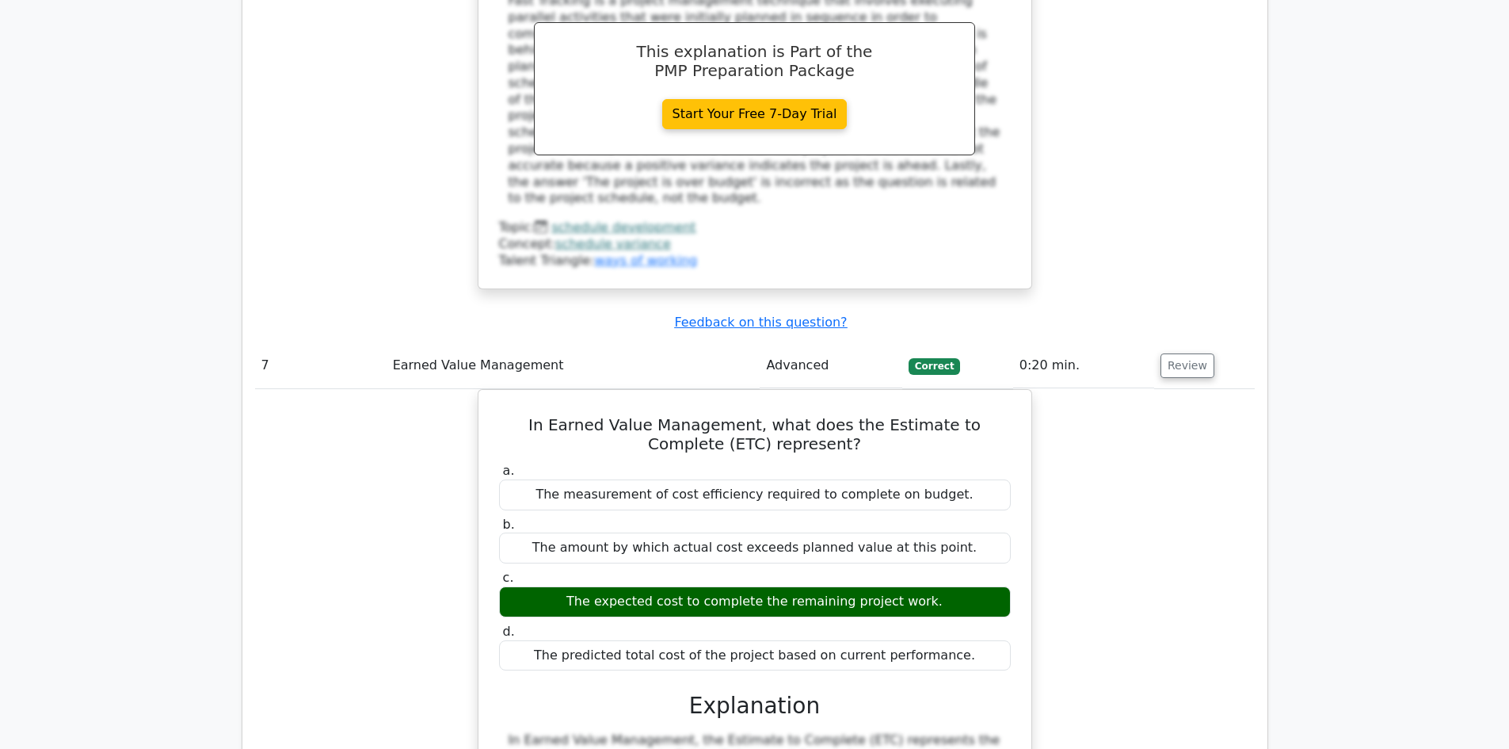
scroll to position [7130, 0]
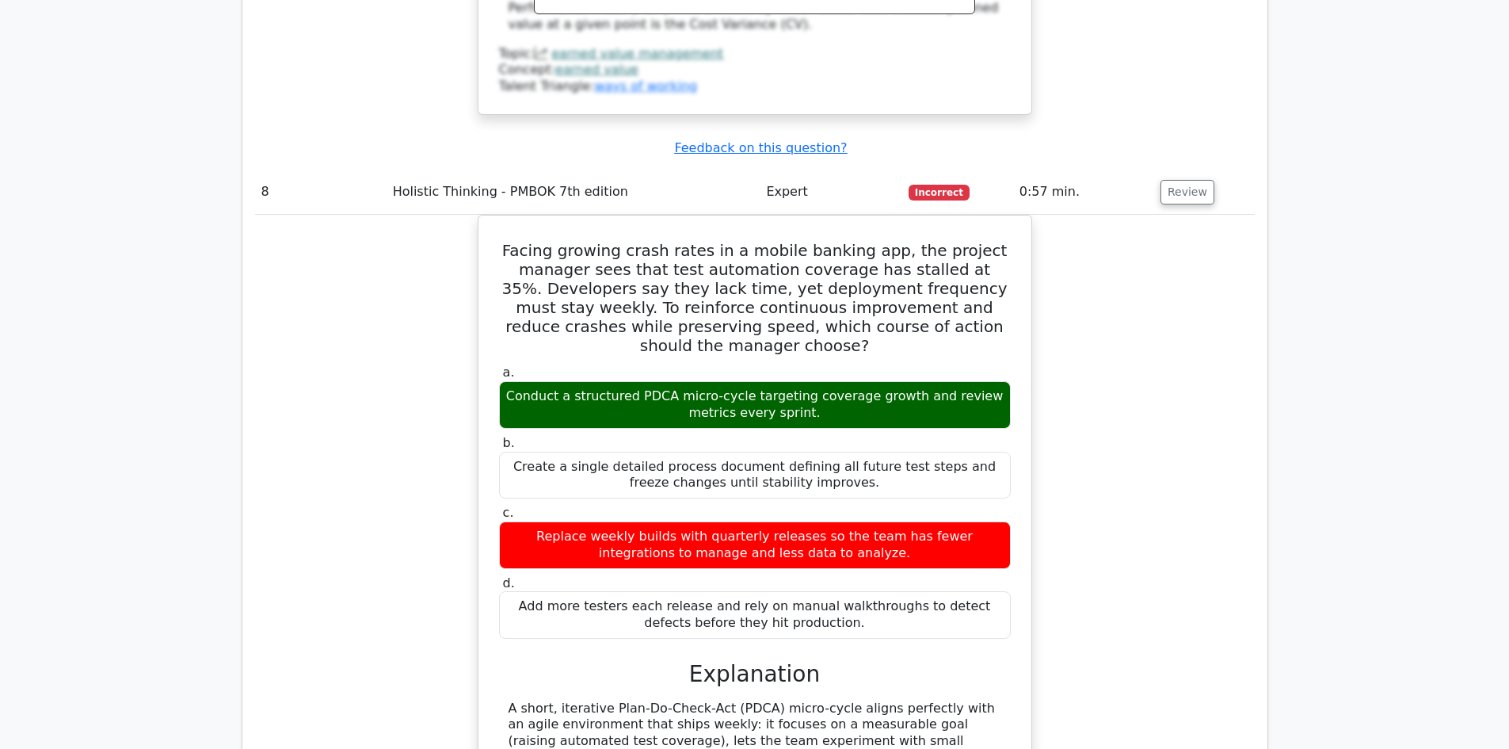
scroll to position [8002, 0]
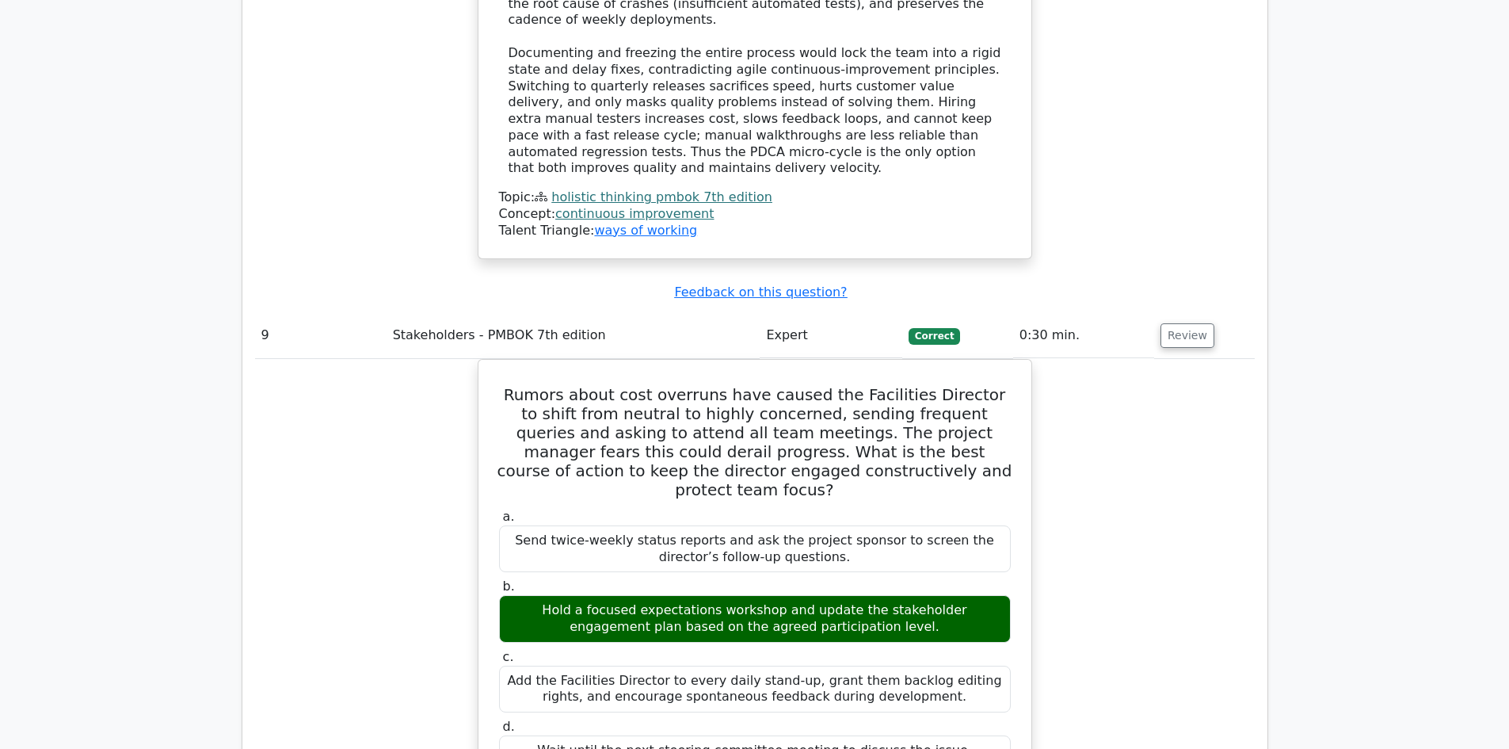
scroll to position [8794, 0]
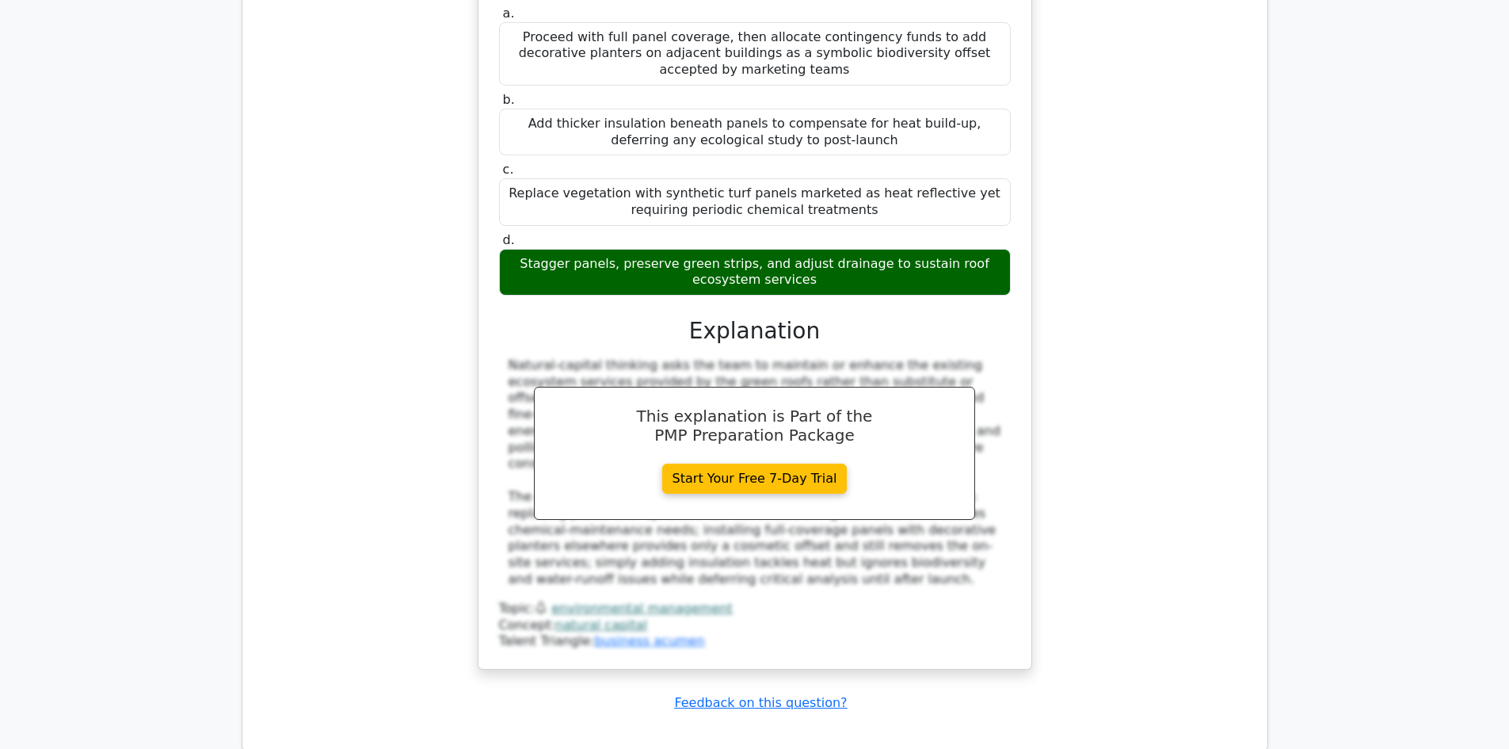
scroll to position [10324, 0]
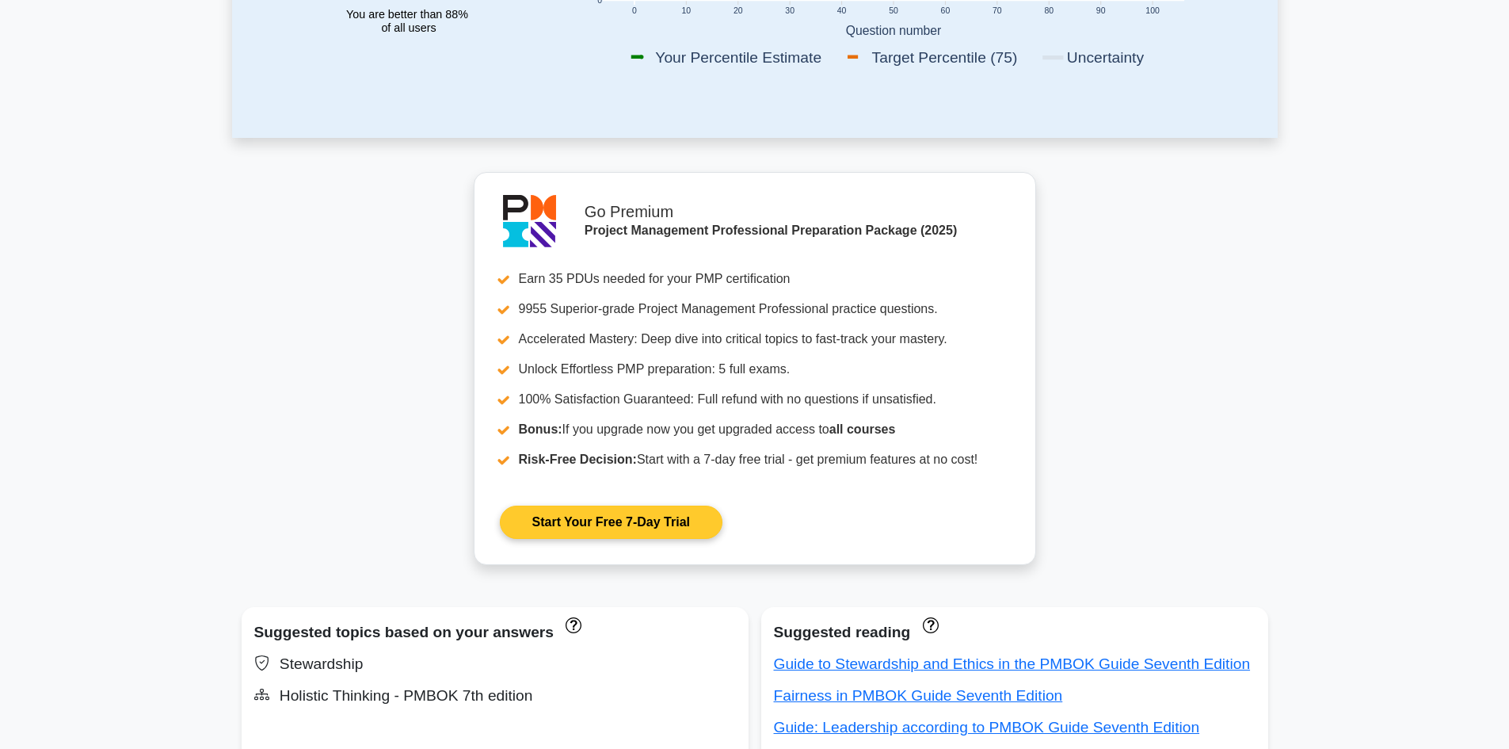
scroll to position [634, 0]
